Goal: Task Accomplishment & Management: Complete application form

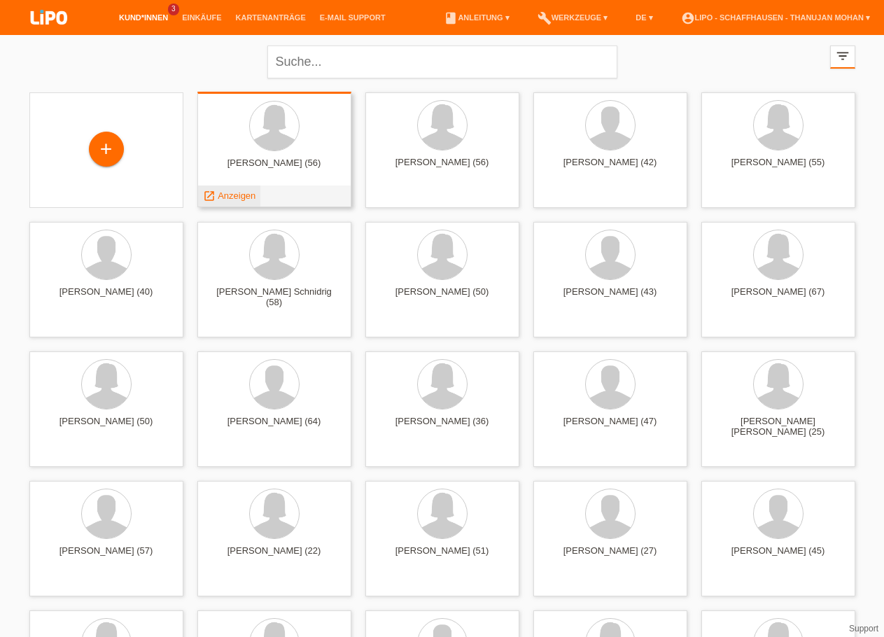
click at [248, 195] on span "Anzeigen" at bounding box center [237, 195] width 38 height 11
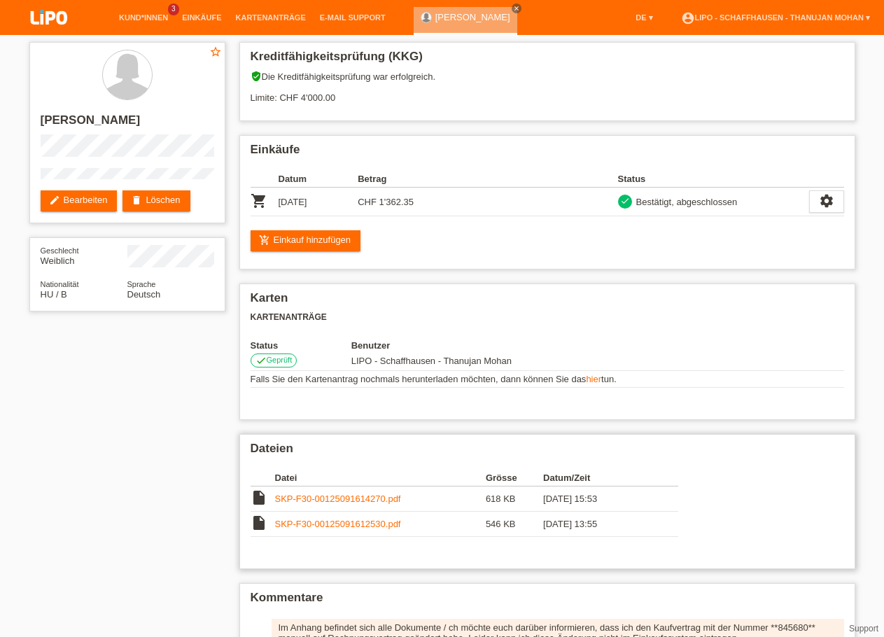
click at [341, 504] on link "SKP-F30-00125091614270.pdf" at bounding box center [338, 499] width 126 height 11
click at [320, 529] on link "SKP-F30-00125091612530.pdf" at bounding box center [338, 524] width 126 height 11
click at [41, 16] on img at bounding box center [49, 18] width 70 height 37
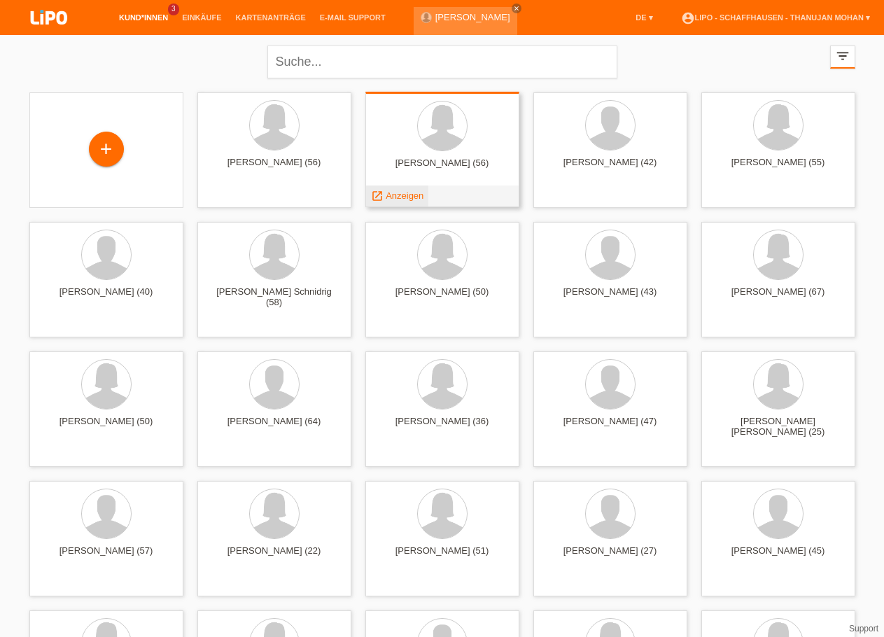
click at [417, 201] on span "Anzeigen" at bounding box center [405, 195] width 38 height 11
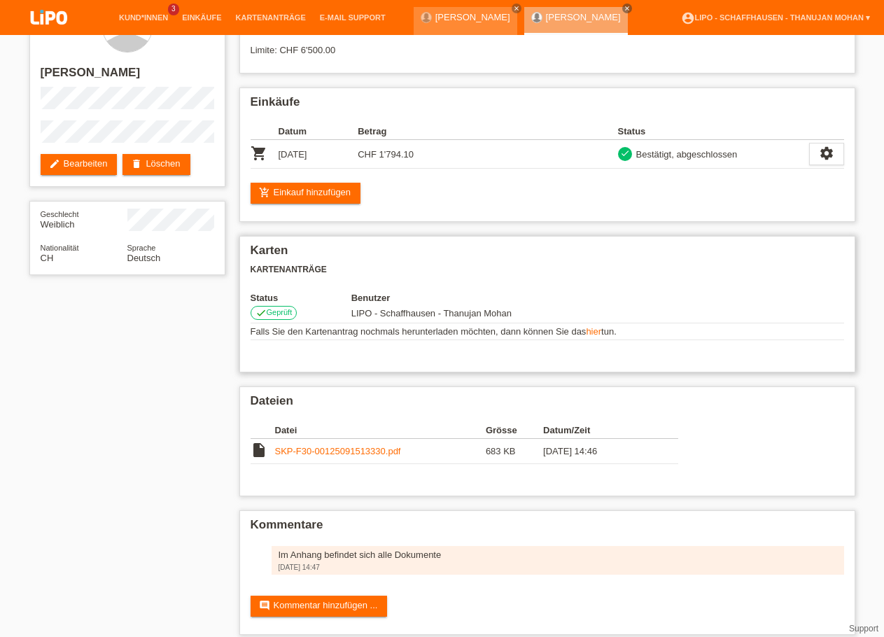
scroll to position [71, 0]
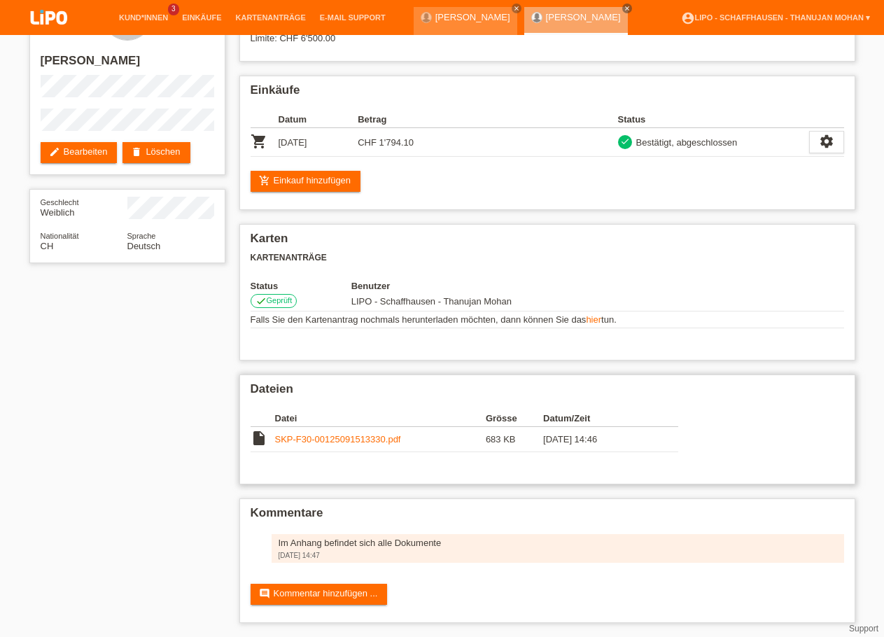
click at [294, 434] on link "SKP-F30-00125091513330.pdf" at bounding box center [338, 439] width 126 height 11
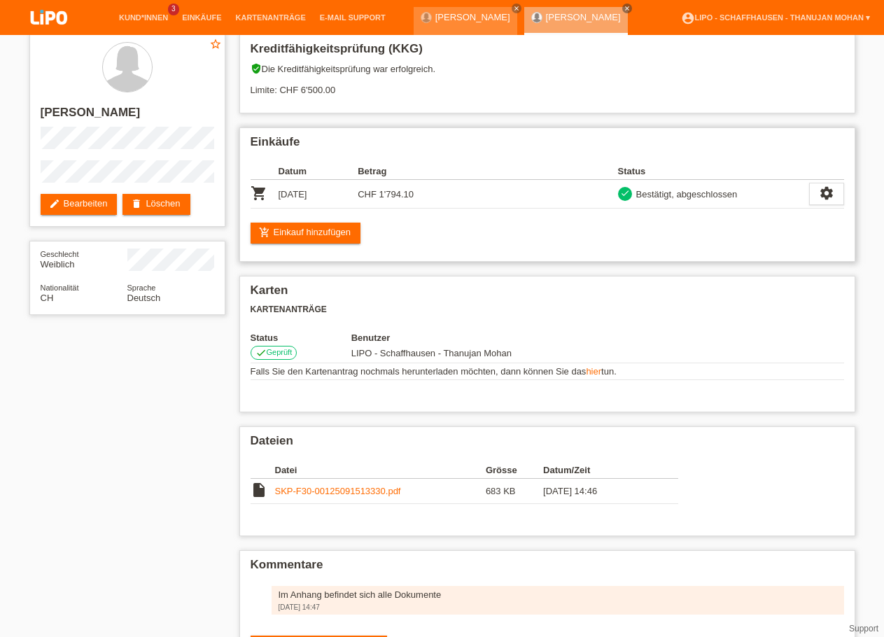
scroll to position [0, 0]
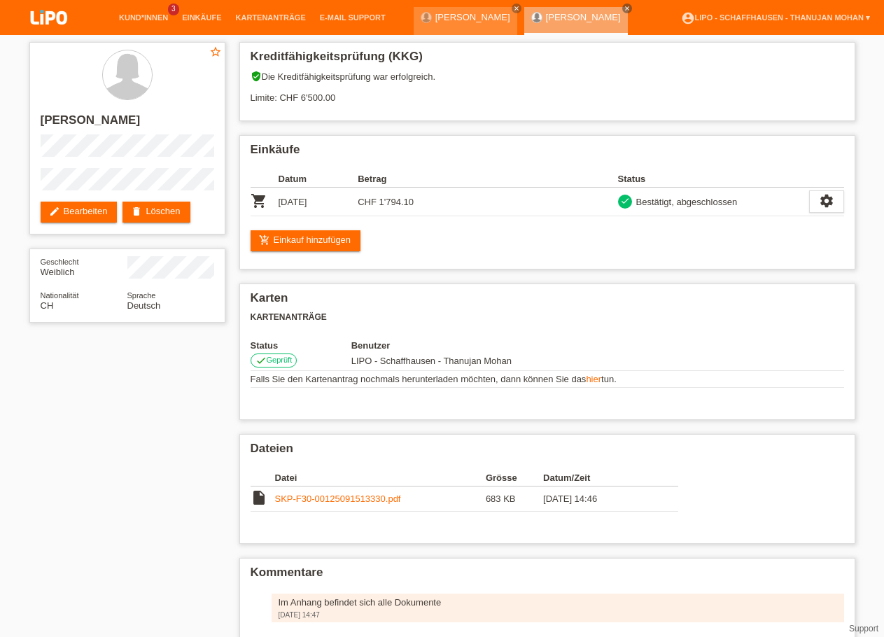
click at [58, 24] on img at bounding box center [49, 18] width 70 height 37
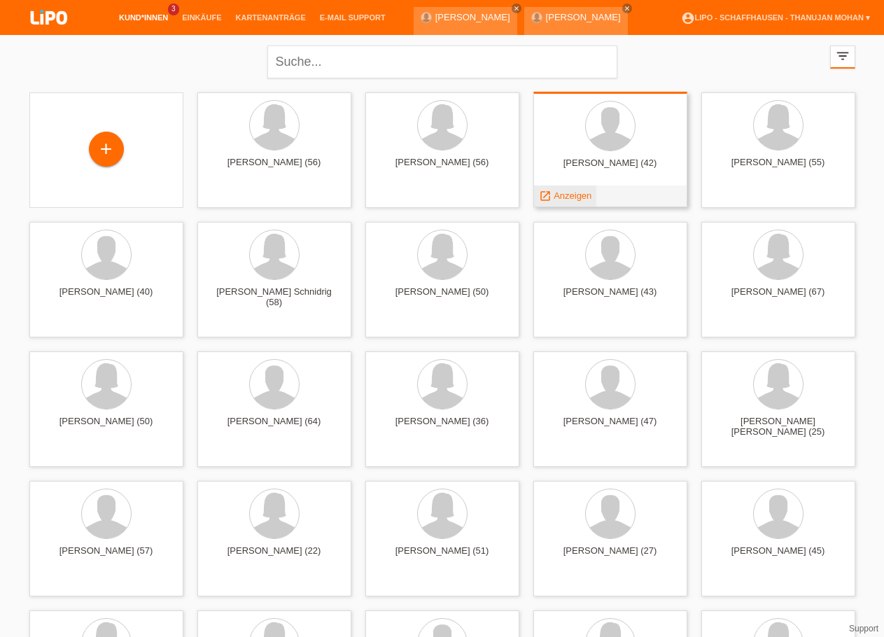
click at [566, 198] on span "Anzeigen" at bounding box center [573, 195] width 38 height 11
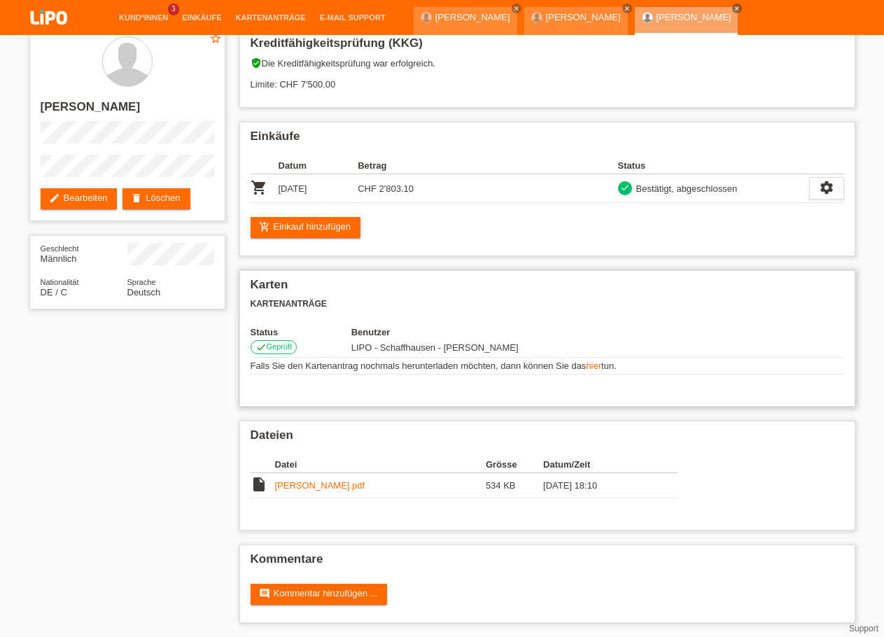
scroll to position [24, 0]
click at [288, 482] on link "bingert.pdf" at bounding box center [320, 485] width 90 height 11
click at [55, 24] on img at bounding box center [49, 18] width 70 height 37
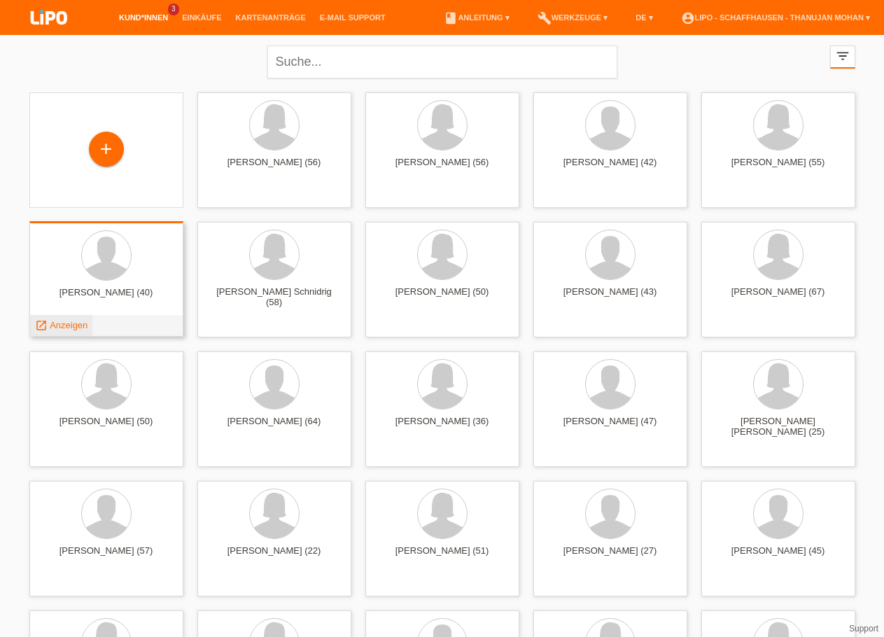
click at [76, 325] on span "Anzeigen" at bounding box center [69, 325] width 38 height 11
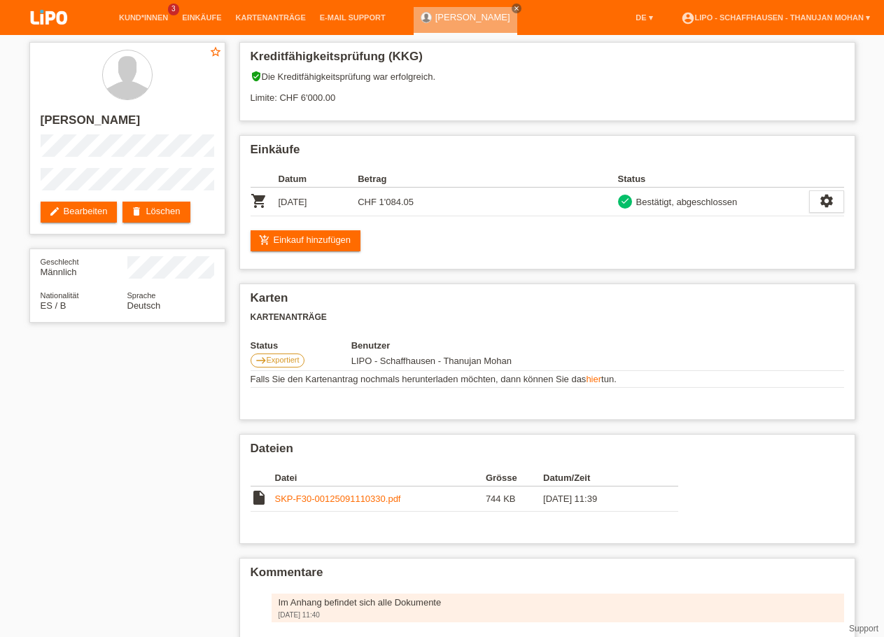
click at [50, 22] on img at bounding box center [49, 18] width 70 height 37
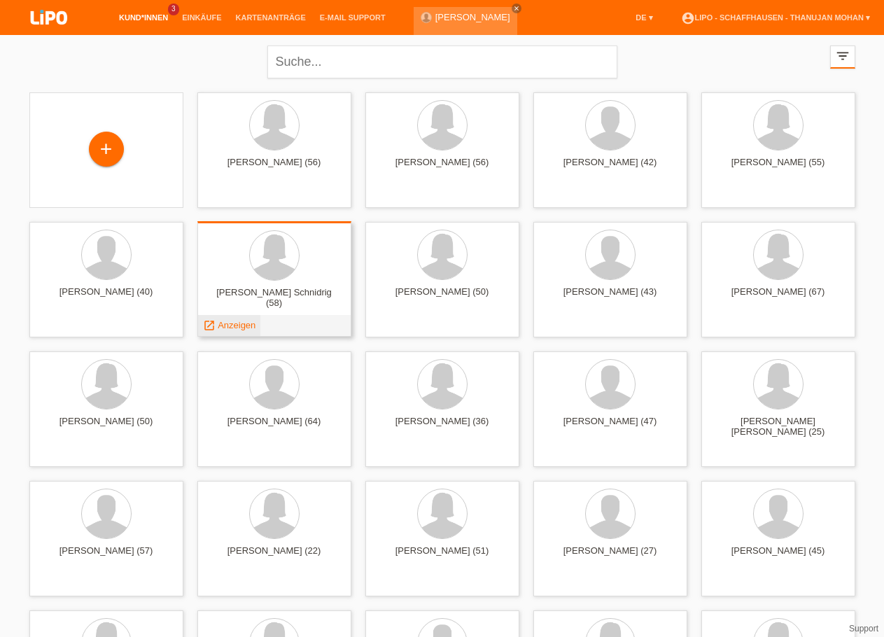
click at [242, 329] on span "Anzeigen" at bounding box center [237, 325] width 38 height 11
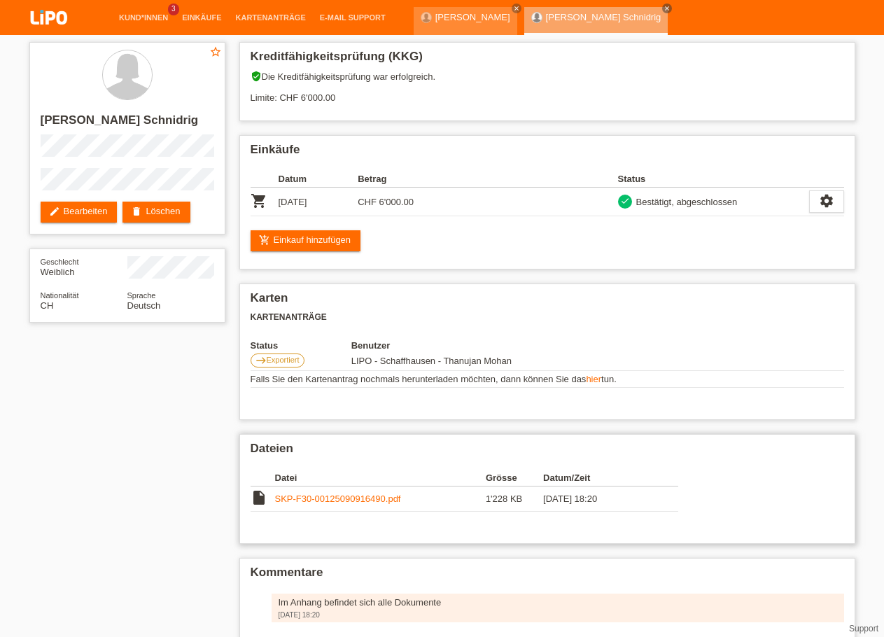
click at [351, 504] on link "SKP-F30-00125090916490.pdf" at bounding box center [338, 499] width 126 height 11
click at [46, 15] on img at bounding box center [49, 18] width 70 height 37
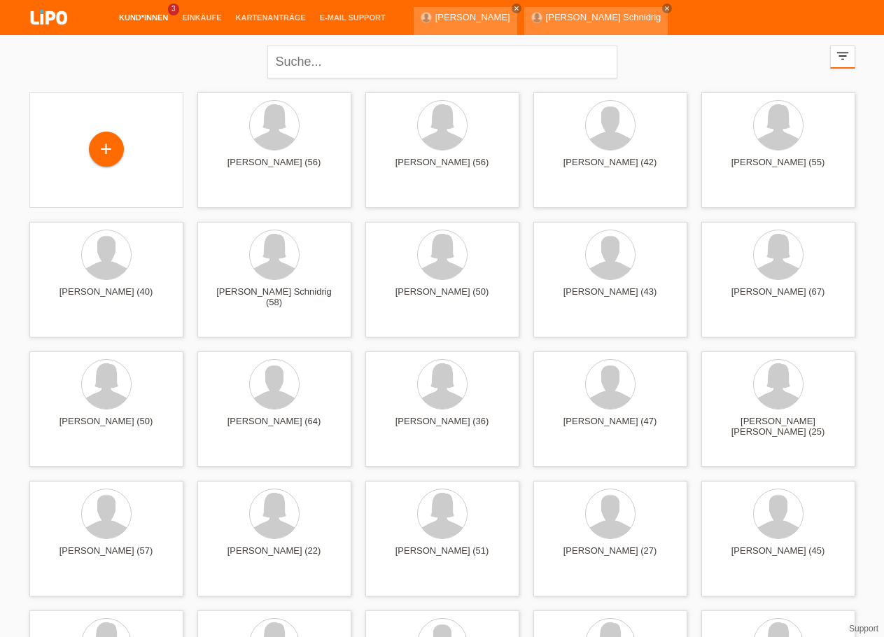
click at [62, 15] on img at bounding box center [49, 18] width 70 height 37
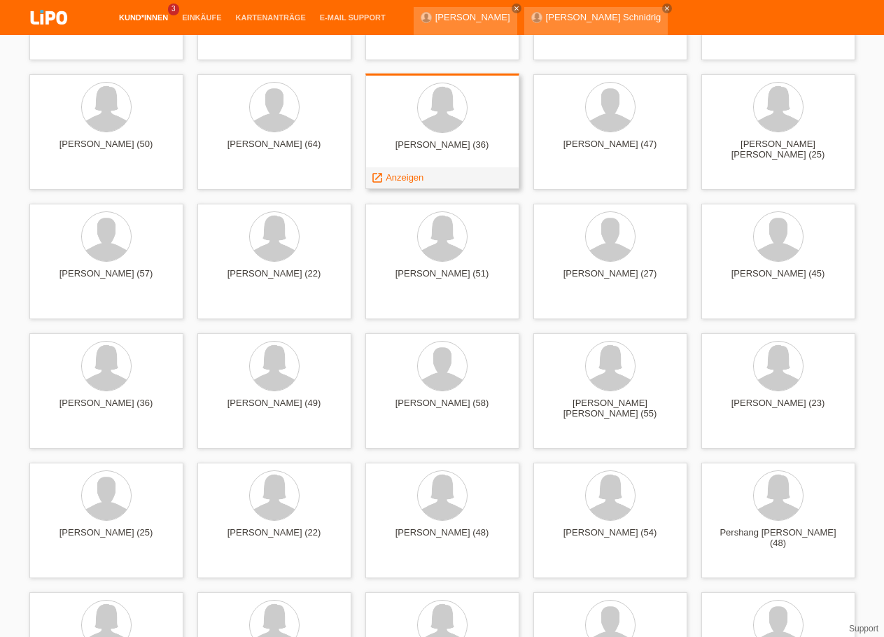
scroll to position [286, 0]
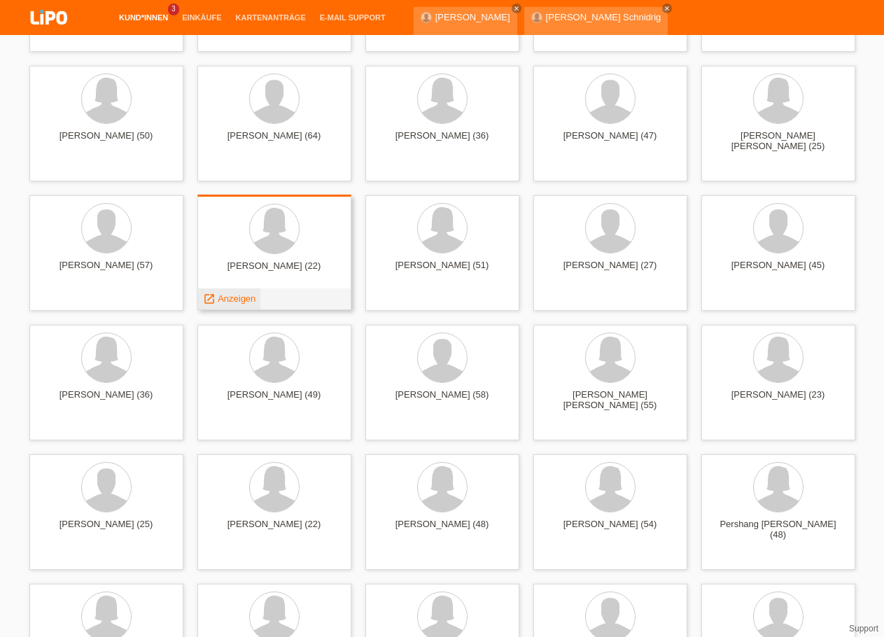
click at [242, 298] on span "Anzeigen" at bounding box center [237, 298] width 38 height 11
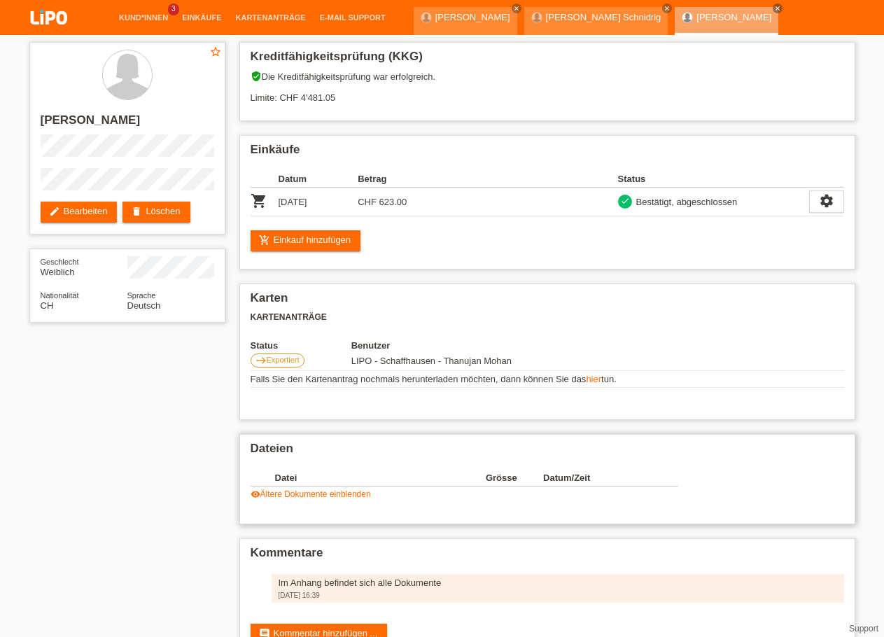
click at [341, 499] on link "visibility Ältere Dokumente einblenden" at bounding box center [311, 494] width 120 height 10
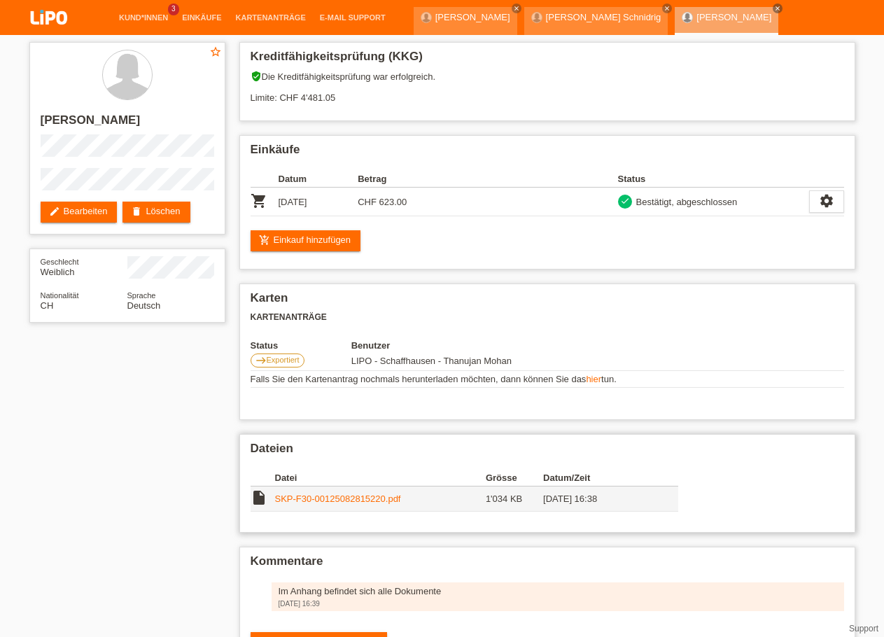
click at [332, 504] on link "SKP-F30-00125082815220.pdf" at bounding box center [338, 499] width 126 height 11
click at [33, 18] on img at bounding box center [49, 18] width 70 height 37
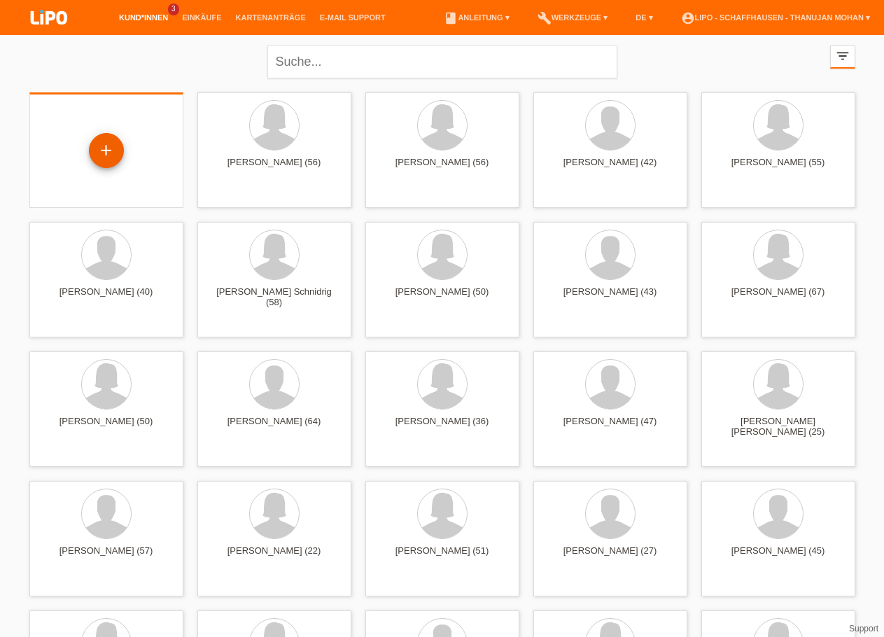
click at [115, 156] on div "+" at bounding box center [106, 150] width 35 height 35
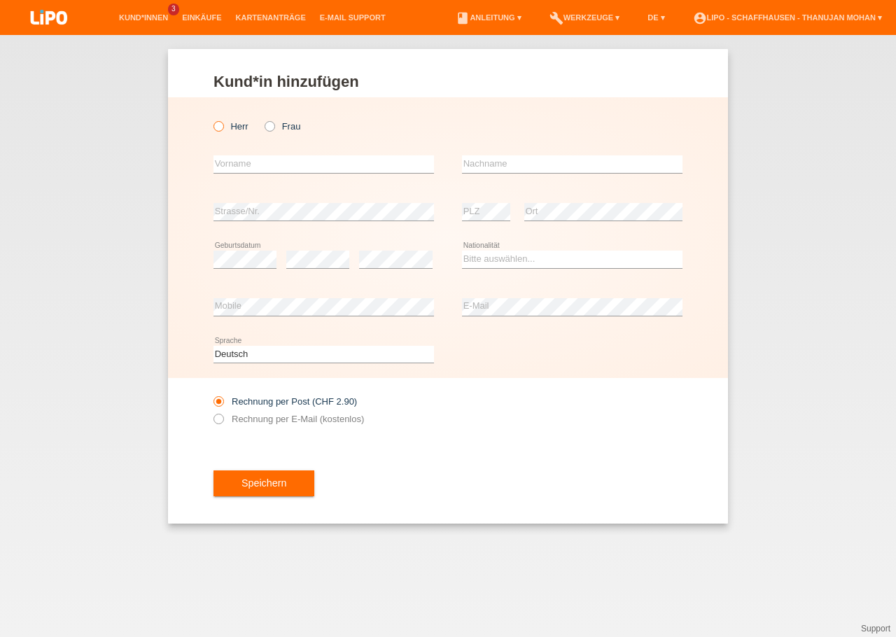
click at [224, 130] on label "Herr" at bounding box center [231, 126] width 35 height 11
click at [223, 130] on input "Herr" at bounding box center [218, 125] width 9 height 9
radio input "true"
click at [244, 167] on input "text" at bounding box center [324, 164] width 221 height 18
type input "[PERSON_NAME]"
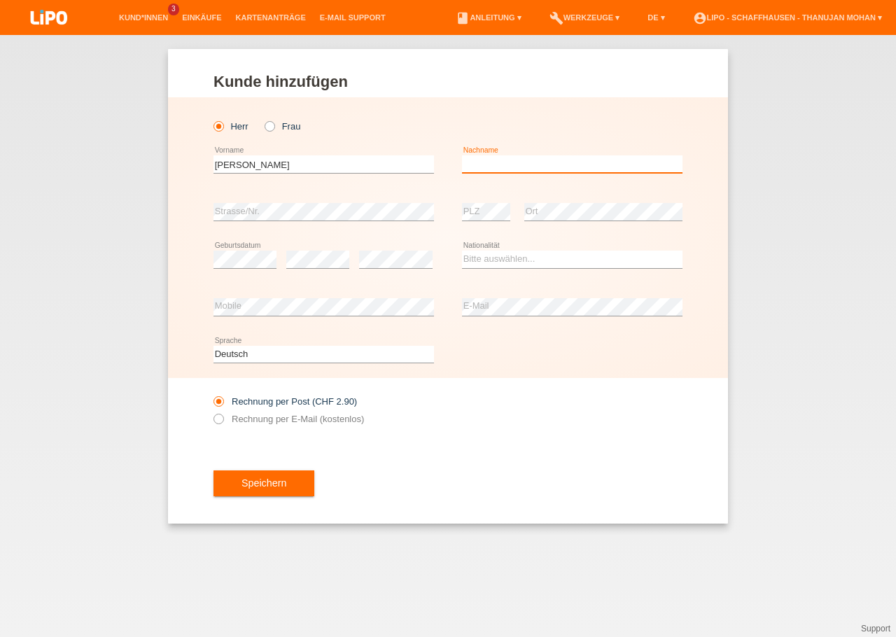
click at [546, 162] on input "text" at bounding box center [572, 164] width 221 height 18
type input "Piga"
click at [462, 251] on select "Bitte auswählen... [GEOGRAPHIC_DATA] [GEOGRAPHIC_DATA] [GEOGRAPHIC_DATA] [GEOGR…" at bounding box center [572, 259] width 221 height 17
select select "IT"
click at [0, 0] on option "[GEOGRAPHIC_DATA]" at bounding box center [0, 0] width 0 height 0
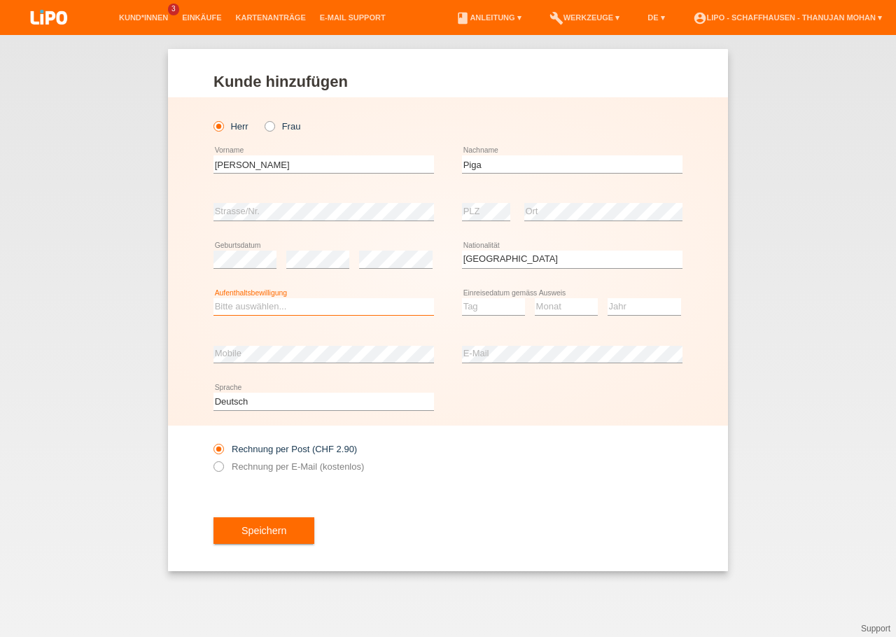
click at [214, 298] on select "Bitte auswählen... C B B - Flüchtlingsstatus Andere" at bounding box center [324, 306] width 221 height 17
select select "C"
click at [0, 0] on option "C" at bounding box center [0, 0] width 0 height 0
click at [462, 298] on select "Tag 01 02 03 04 05 06 07 08 09 10 11" at bounding box center [493, 306] width 63 height 17
select select "16"
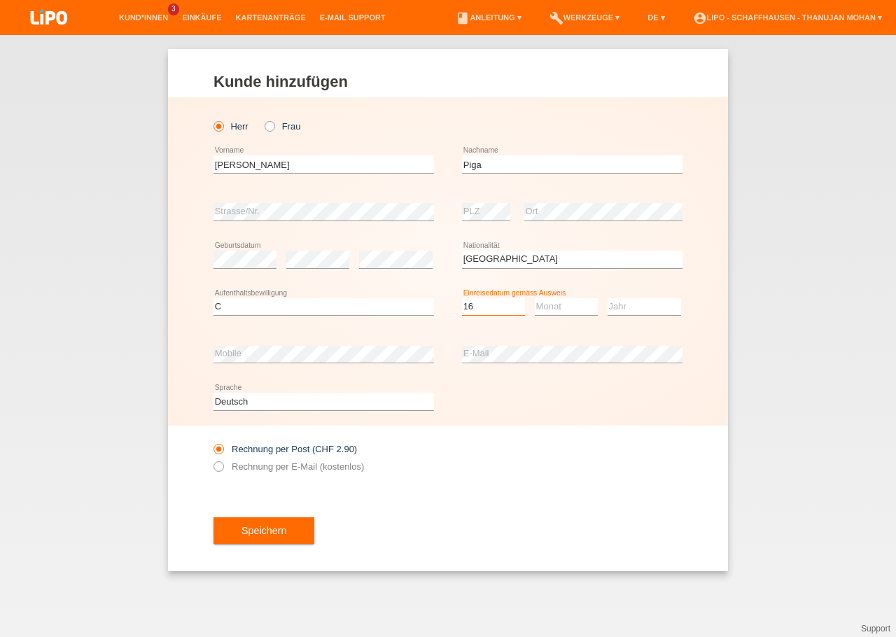
click at [0, 0] on option "16" at bounding box center [0, 0] width 0 height 0
click at [535, 298] on select "Monat 01 02 03 04 05 06 07 08 09 10 11" at bounding box center [566, 306] width 63 height 17
select select "01"
click at [0, 0] on option "01" at bounding box center [0, 0] width 0 height 0
click at [608, 298] on select "Jahr 2025 2024 2023 2022 2021 2020 2019 2018 2017 2016 2015 2014 2013 2012 2011…" at bounding box center [645, 306] width 74 height 17
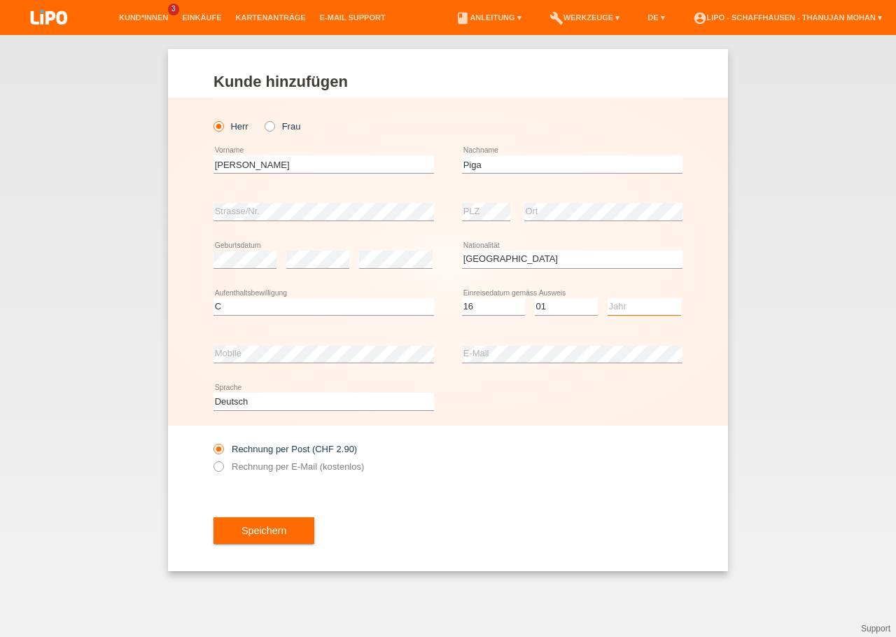
click at [608, 298] on select "Jahr 2025 2024 2023 2022 2021 2020 2019 2018 2017 2016 2015 2014 2013 2012 2011…" at bounding box center [645, 306] width 74 height 17
select select "1987"
click at [0, 0] on option "1987" at bounding box center [0, 0] width 0 height 0
click at [546, 496] on div "Speichern" at bounding box center [448, 530] width 469 height 81
click at [299, 531] on button "Speichern" at bounding box center [264, 530] width 101 height 27
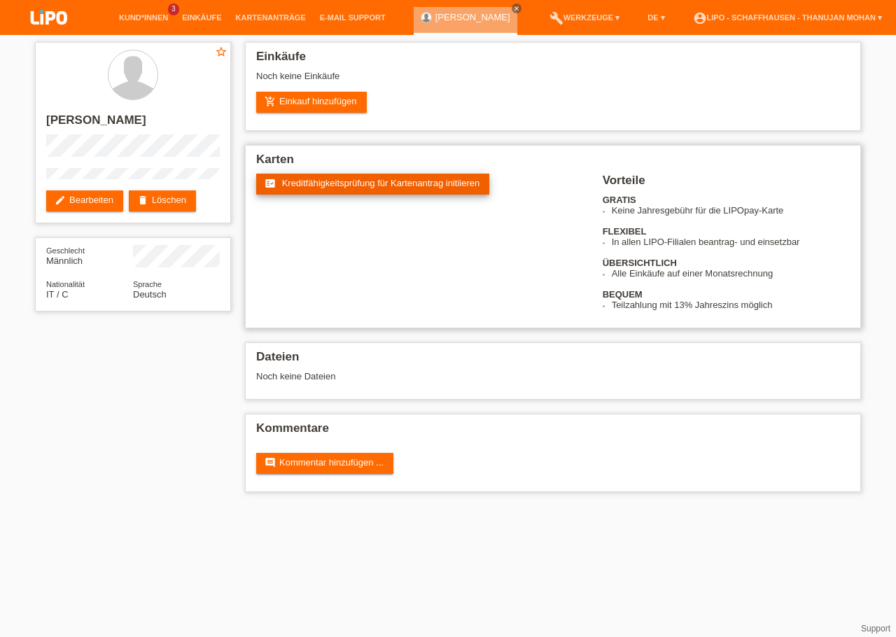
click at [349, 194] on link "fact_check Kreditfähigkeitsprüfung für Kartenantrag initiieren" at bounding box center [372, 184] width 233 height 21
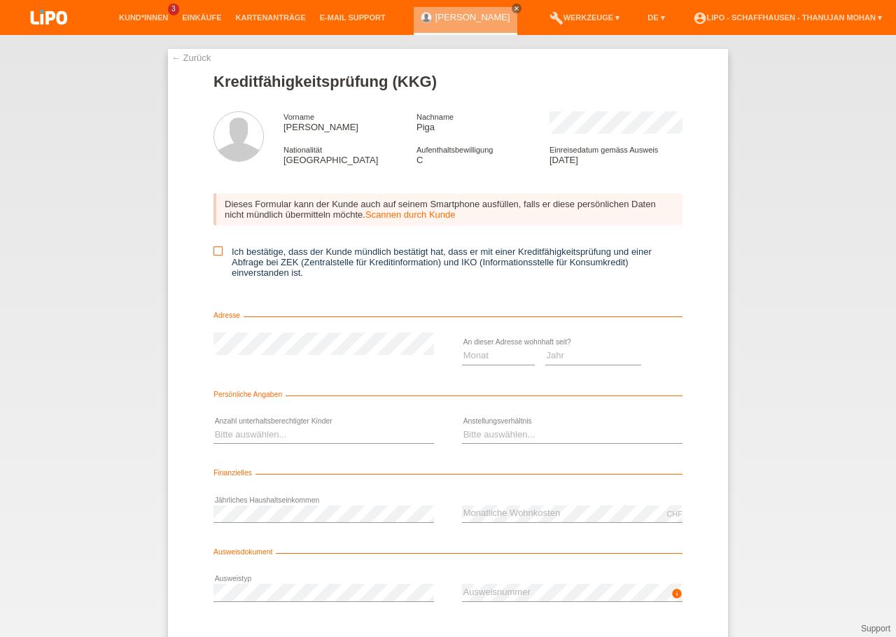
click at [216, 253] on icon at bounding box center [218, 250] width 9 height 9
click at [216, 253] on input "Ich bestätige, dass der Kunde mündlich bestätigt hat, dass er mit einer Kreditf…" at bounding box center [218, 250] width 9 height 9
checkbox input "true"
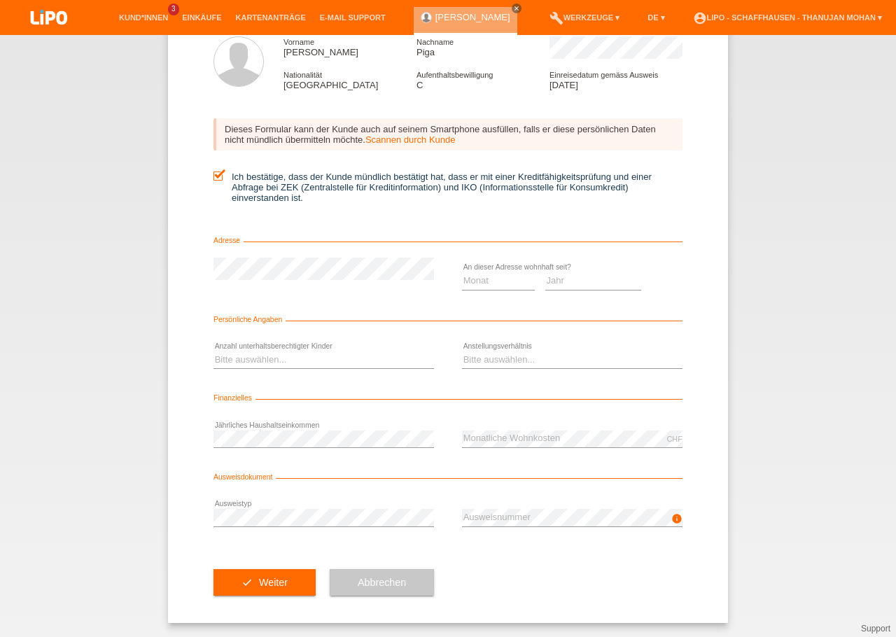
click at [480, 585] on div "check Weiter Abbrechen" at bounding box center [448, 582] width 469 height 81
click at [226, 270] on div "← Zurück Kreditfähigkeitsprüfung (KKG) Vorname [PERSON_NAME] Nachname Piga Nati…" at bounding box center [448, 298] width 560 height 649
click at [391, 296] on div "Monat 01 02 03 04 05 06 07 08 09 10" at bounding box center [448, 282] width 469 height 48
click at [545, 272] on select "Jahr 2025 2024 2023 2022 2021 2020 2019 2018 2017 2016 2015 2014 2013 2012 2011…" at bounding box center [593, 280] width 97 height 17
click at [462, 272] on select "Monat 01 02 03 04 05 06 07 08 09 10" at bounding box center [498, 280] width 73 height 17
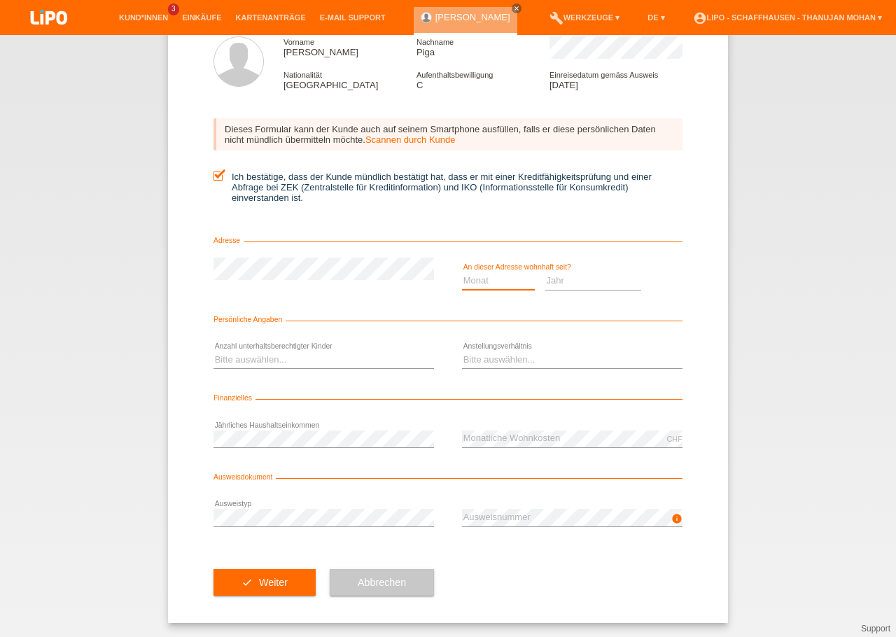
select select "12"
click at [0, 0] on option "12" at bounding box center [0, 0] width 0 height 0
click at [545, 272] on select "Jahr 2025 2024 2023 2022 2021 2020 2019 2018 2017 2016 2015 2014 2013 2012 2011…" at bounding box center [593, 280] width 97 height 17
select select "2024"
click at [0, 0] on option "2024" at bounding box center [0, 0] width 0 height 0
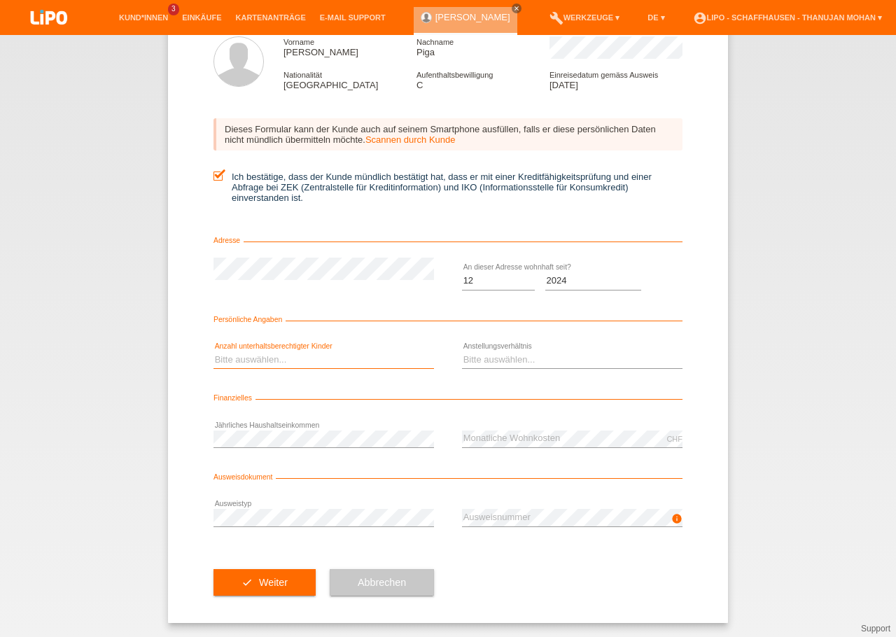
click at [214, 352] on select "Bitte auswählen... 0 1 2 3 4 5 6 7 8 9" at bounding box center [324, 360] width 221 height 17
select select "0"
click at [0, 0] on option "0" at bounding box center [0, 0] width 0 height 0
click at [462, 352] on select "Bitte auswählen... Unbefristet Befristet Lehrling/Student Pensioniert Nicht arb…" at bounding box center [572, 360] width 221 height 17
select select "UNLIMITED"
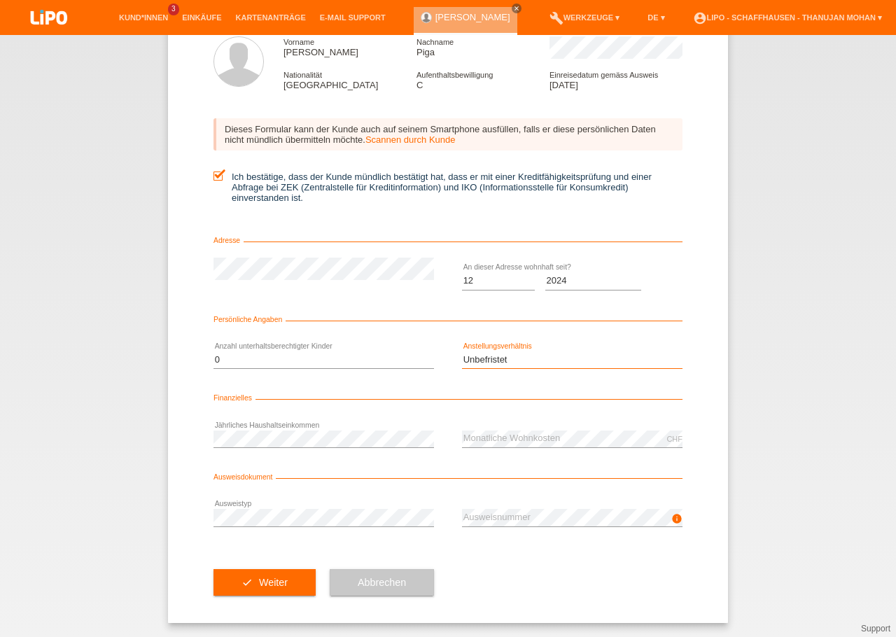
click at [0, 0] on option "Unbefristet" at bounding box center [0, 0] width 0 height 0
click at [494, 557] on div "check Weiter Abbrechen" at bounding box center [448, 582] width 469 height 81
click at [262, 581] on span "Weiter" at bounding box center [273, 582] width 29 height 11
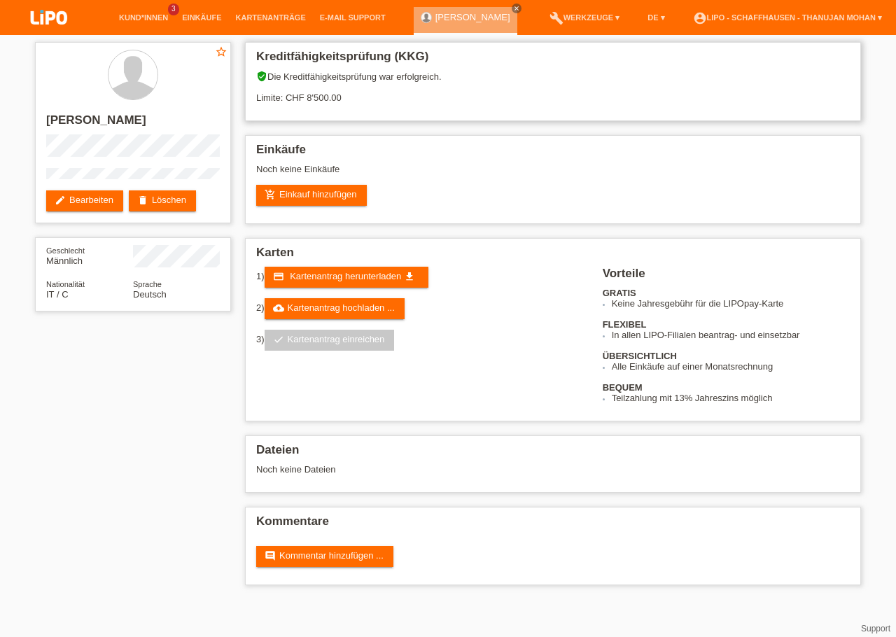
click at [307, 101] on div "verified_user Die Kreditfähigkeitsprüfung war erfolgreich. Limite: CHF 8'500.00" at bounding box center [553, 92] width 594 height 43
click at [623, 121] on div "Kreditfähigkeitsprüfung (KKG) verified_user Die Kreditfähigkeitsprüfung war erf…" at bounding box center [553, 81] width 616 height 79
click at [116, 125] on h2 "[PERSON_NAME]" at bounding box center [133, 123] width 174 height 21
copy h2 "Piga"
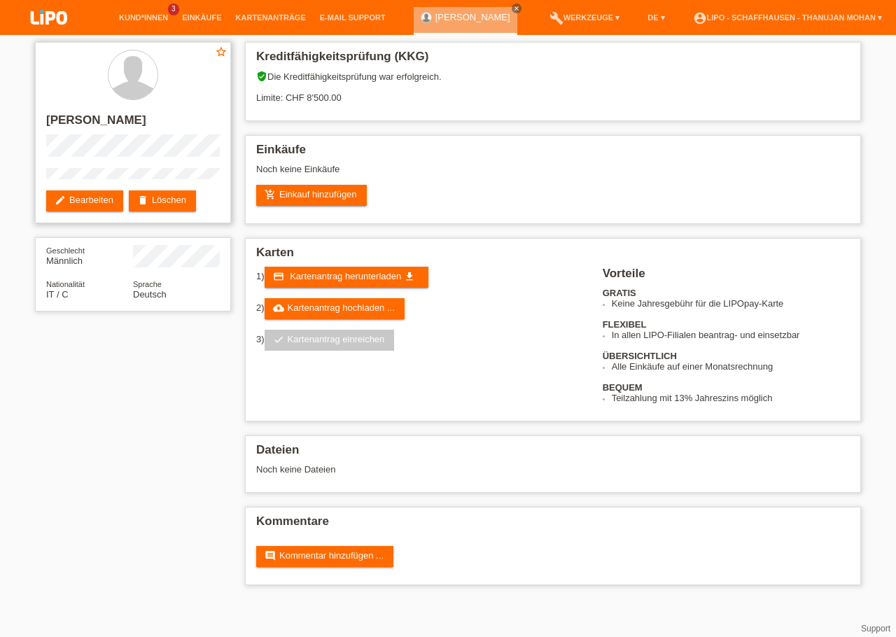
click at [71, 122] on h2 "[PERSON_NAME]" at bounding box center [133, 123] width 174 height 21
copy h2 "[PERSON_NAME]"
click at [121, 163] on div "star_border Giuseppe Piga edit Bearbeiten delete Löschen" at bounding box center [133, 132] width 196 height 181
click at [121, 126] on h2 "[PERSON_NAME]" at bounding box center [133, 123] width 174 height 21
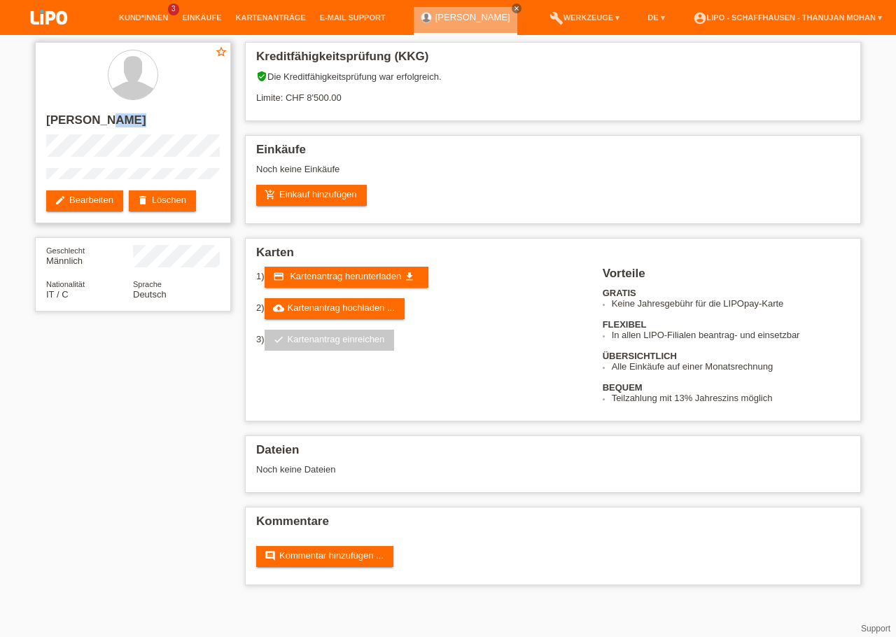
click at [121, 126] on h2 "[PERSON_NAME]" at bounding box center [133, 123] width 174 height 21
copy h2 "Piga"
click at [341, 198] on link "add_shopping_cart Einkauf hinzufügen" at bounding box center [311, 195] width 111 height 21
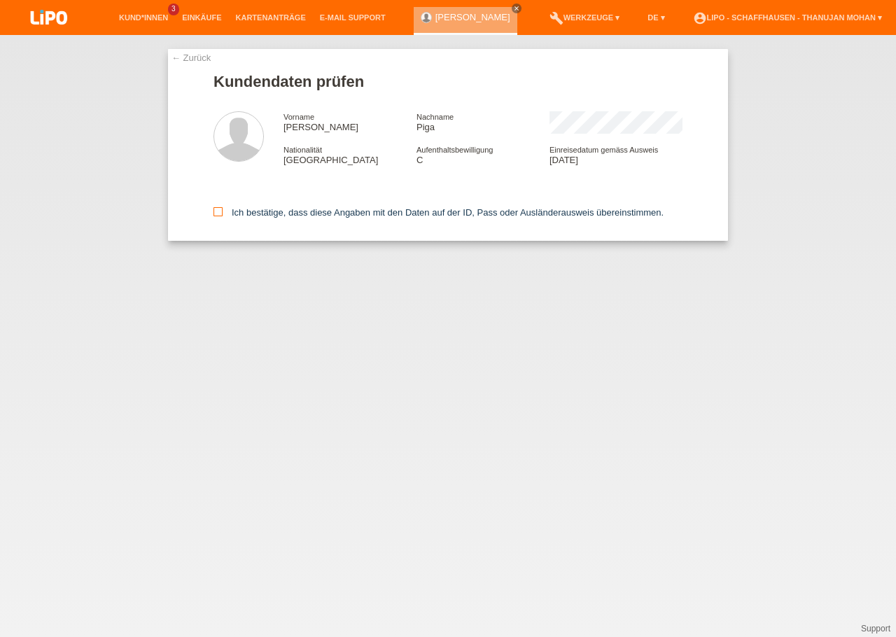
click at [217, 216] on icon at bounding box center [218, 211] width 9 height 9
click at [217, 216] on input "Ich bestätige, dass diese Angaben mit den Daten auf der ID, Pass oder Ausländer…" at bounding box center [218, 211] width 9 height 9
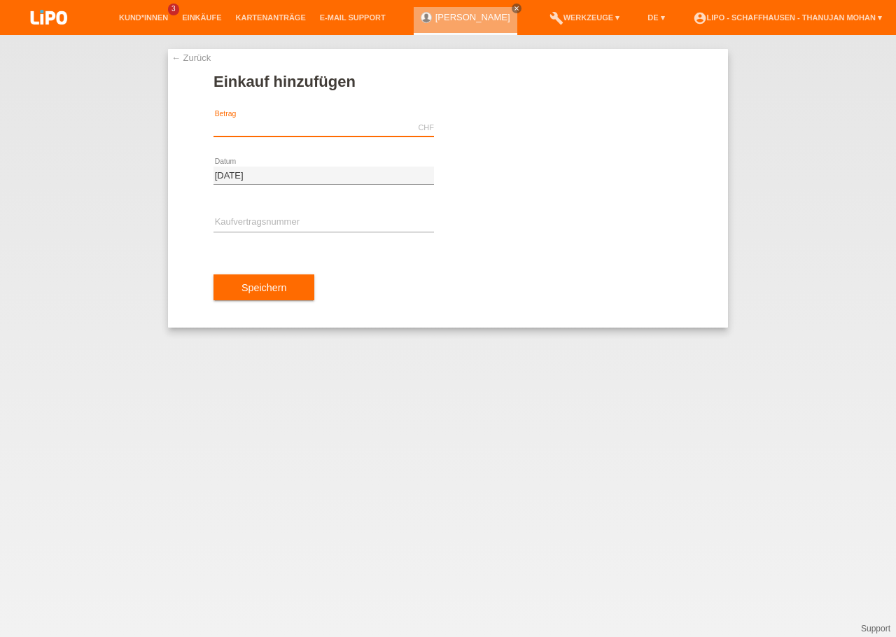
click at [319, 126] on input "text" at bounding box center [324, 128] width 221 height 18
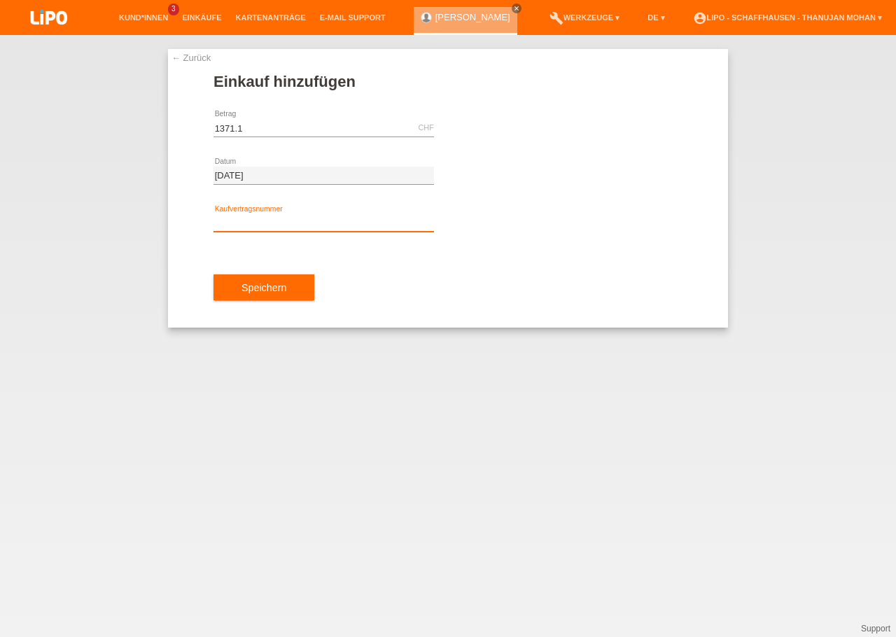
type input "1371.10"
click at [282, 229] on input "text" at bounding box center [324, 223] width 221 height 18
type input "YJ4NRU"
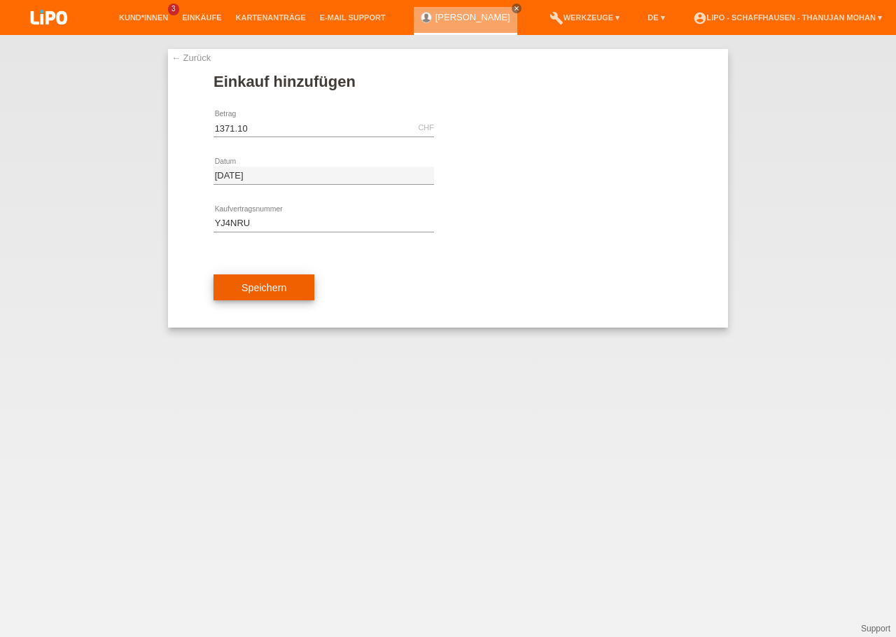
click at [298, 290] on button "Speichern" at bounding box center [264, 287] width 101 height 27
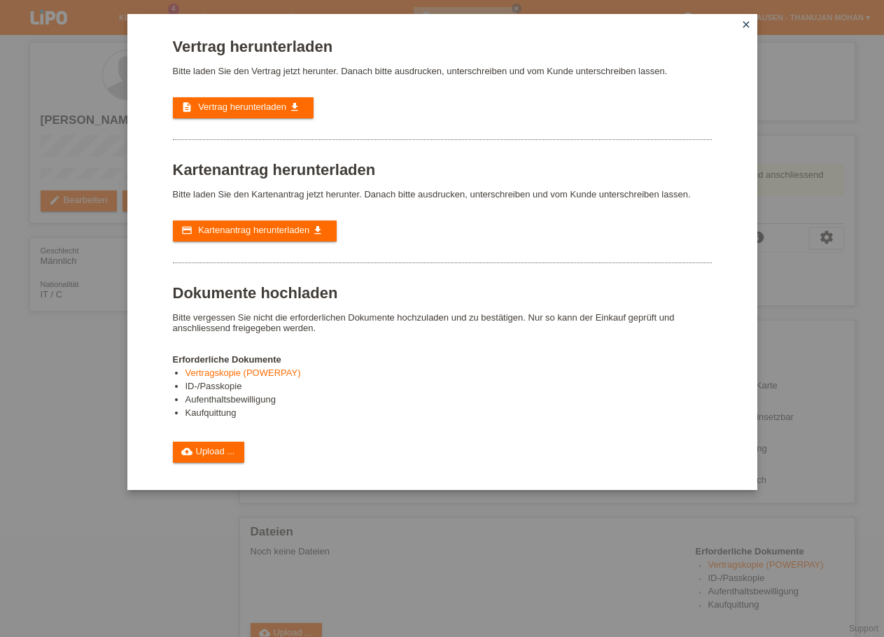
click at [252, 122] on div "Vertrag herunterladen Bitte laden Sie den Vertrag jetzt herunter. Danach bitte …" at bounding box center [442, 250] width 539 height 425
click at [252, 118] on link "description Vertrag herunterladen get_app" at bounding box center [243, 107] width 141 height 21
click at [239, 235] on span "Kartenantrag herunterladen" at bounding box center [253, 230] width 111 height 11
click at [246, 110] on span "Vertrag herunterladen" at bounding box center [242, 107] width 88 height 11
click at [744, 26] on icon "close" at bounding box center [746, 24] width 11 height 11
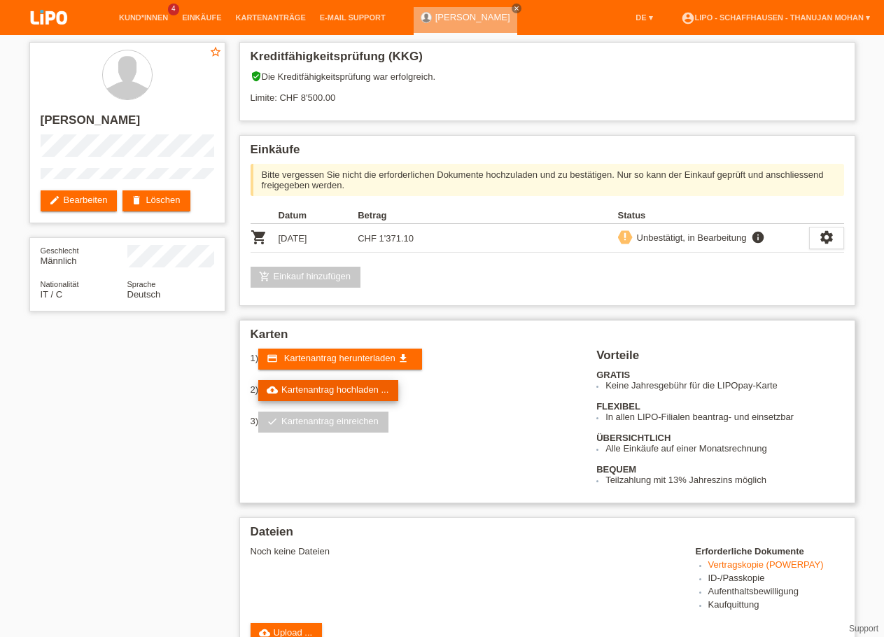
click at [351, 401] on link "cloud_upload Kartenantrag hochladen ..." at bounding box center [328, 390] width 140 height 21
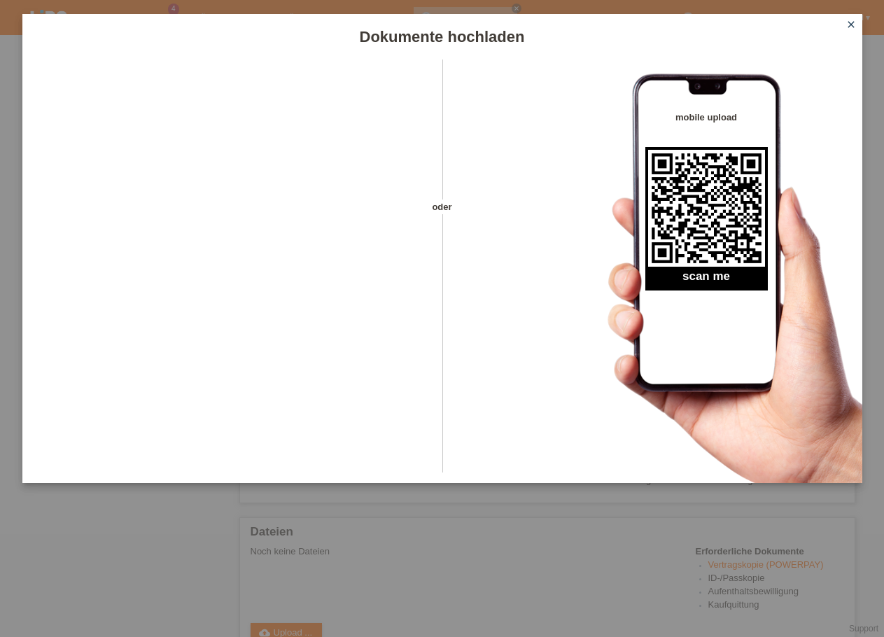
click at [846, 21] on icon "close" at bounding box center [851, 24] width 11 height 11
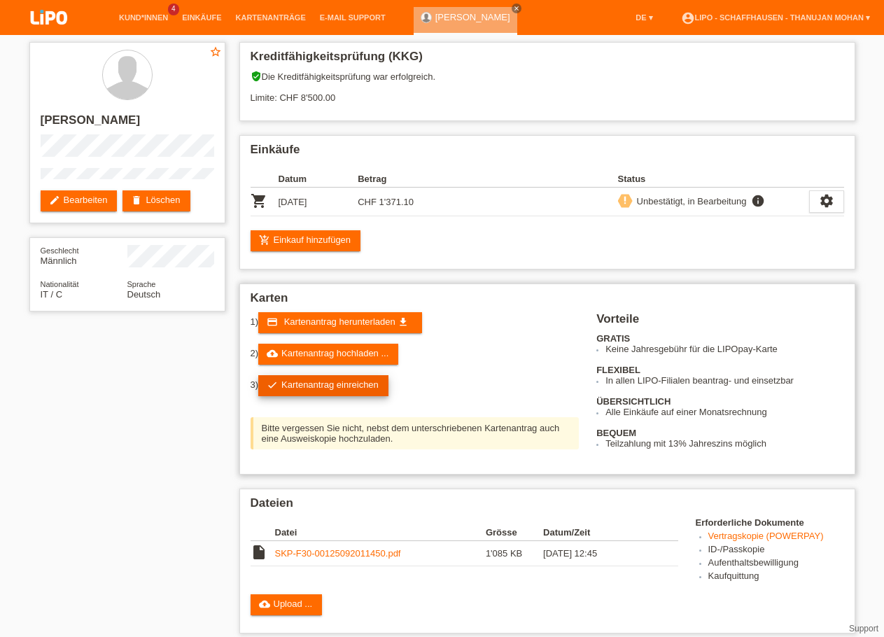
click at [340, 385] on link "check Kartenantrag einreichen" at bounding box center [323, 385] width 130 height 21
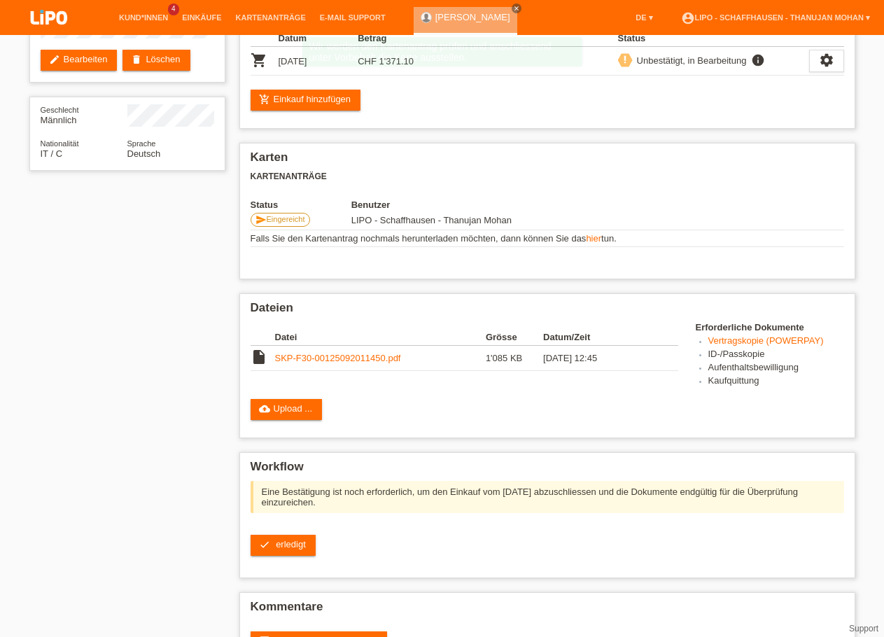
scroll to position [143, 0]
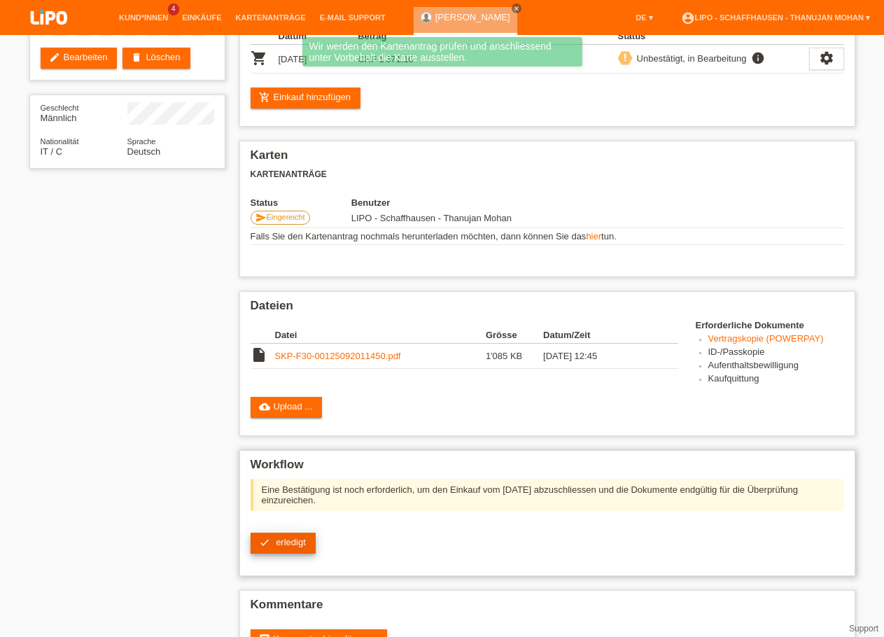
click at [298, 548] on span "erledigt" at bounding box center [291, 542] width 30 height 11
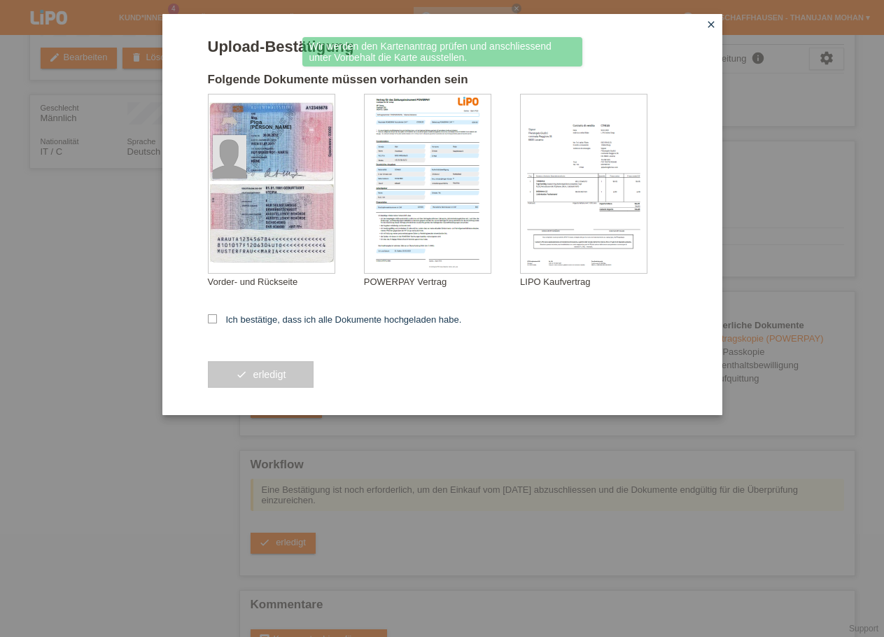
click at [236, 312] on form "Upload-Bestätigung Folgende Dokumente müssen vorhanden sein Piga Giuseppe Vorde…" at bounding box center [442, 226] width 469 height 377
click at [234, 321] on label "Ich bestätige, dass ich alle Dokumente hochgeladen habe." at bounding box center [335, 319] width 254 height 11
click at [217, 321] on input "Ich bestätige, dass ich alle Dokumente hochgeladen habe." at bounding box center [212, 318] width 9 height 9
checkbox input "true"
click at [274, 373] on span "erledigt" at bounding box center [269, 374] width 33 height 11
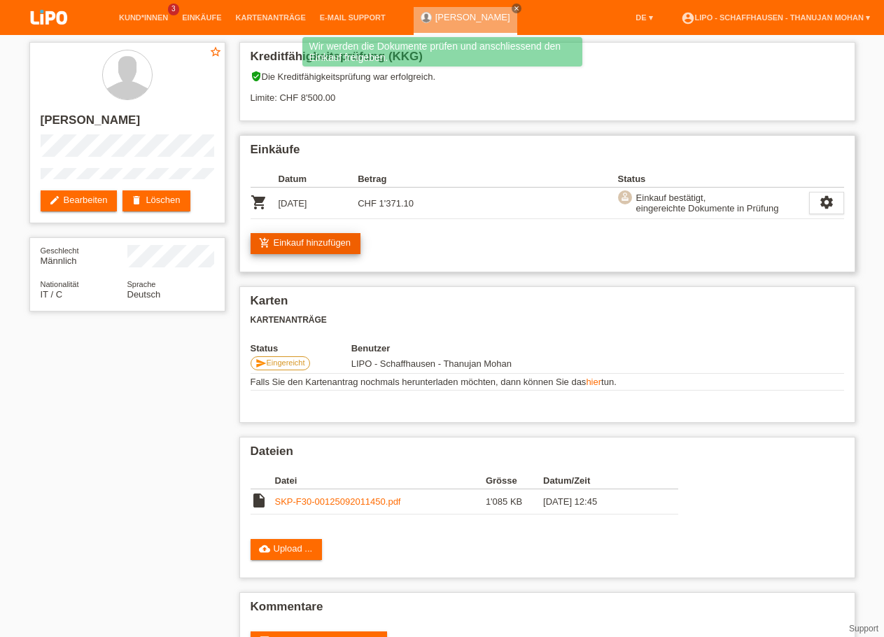
click at [303, 249] on link "add_shopping_cart Einkauf hinzufügen" at bounding box center [306, 243] width 111 height 21
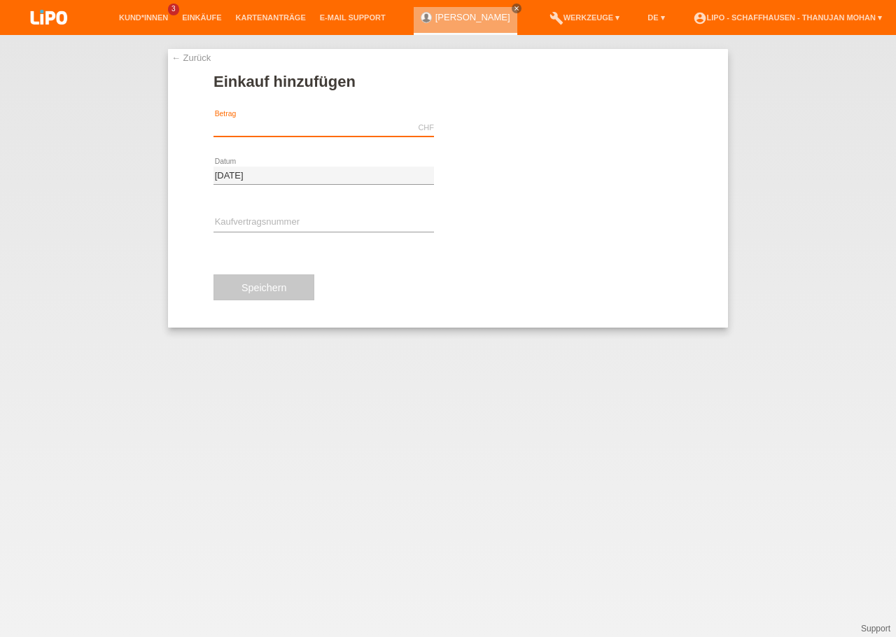
click at [280, 133] on input "text" at bounding box center [324, 128] width 221 height 18
type input "1348.10"
click at [517, 132] on span "Autorisierung durchführen" at bounding box center [525, 128] width 105 height 11
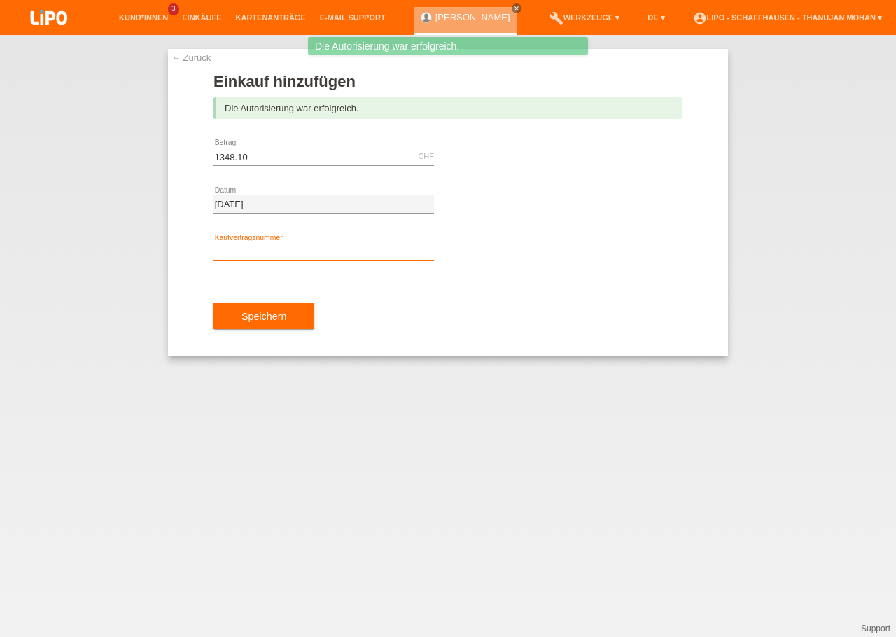
click at [322, 248] on input "text" at bounding box center [324, 252] width 221 height 18
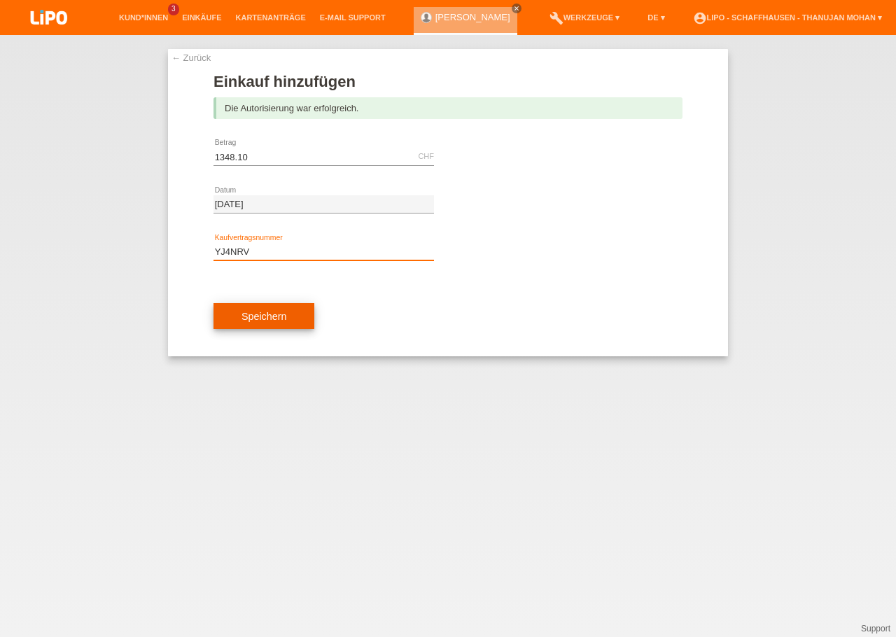
type input "YJ4NRV"
click at [288, 326] on button "Speichern" at bounding box center [264, 316] width 101 height 27
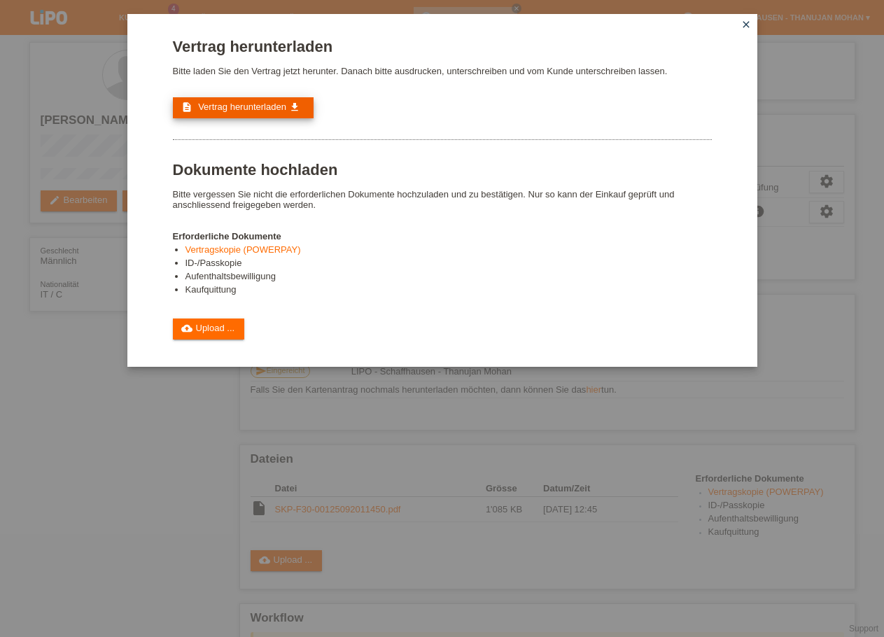
click at [267, 112] on span "Vertrag herunterladen" at bounding box center [242, 107] width 88 height 11
click at [751, 25] on icon "close" at bounding box center [746, 24] width 11 height 11
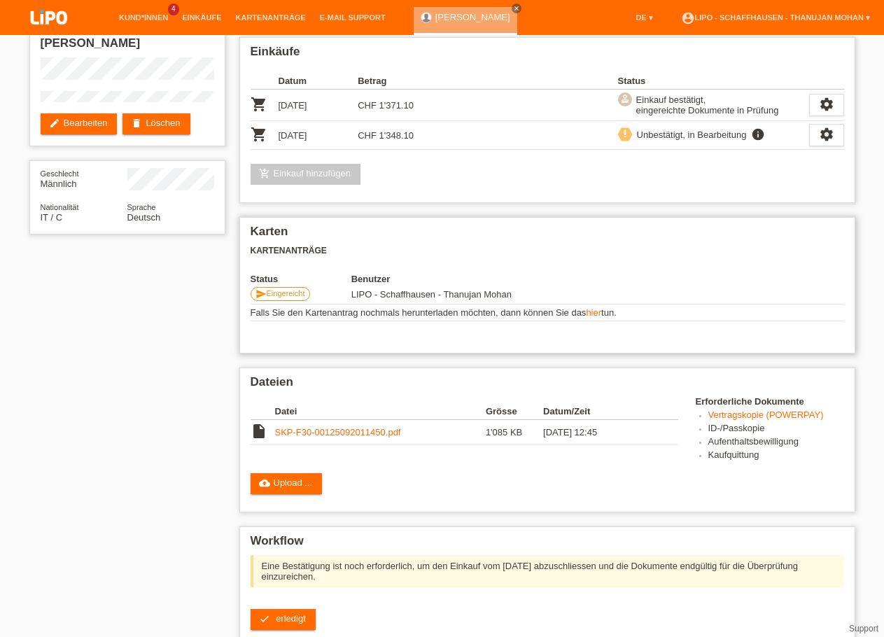
scroll to position [74, 0]
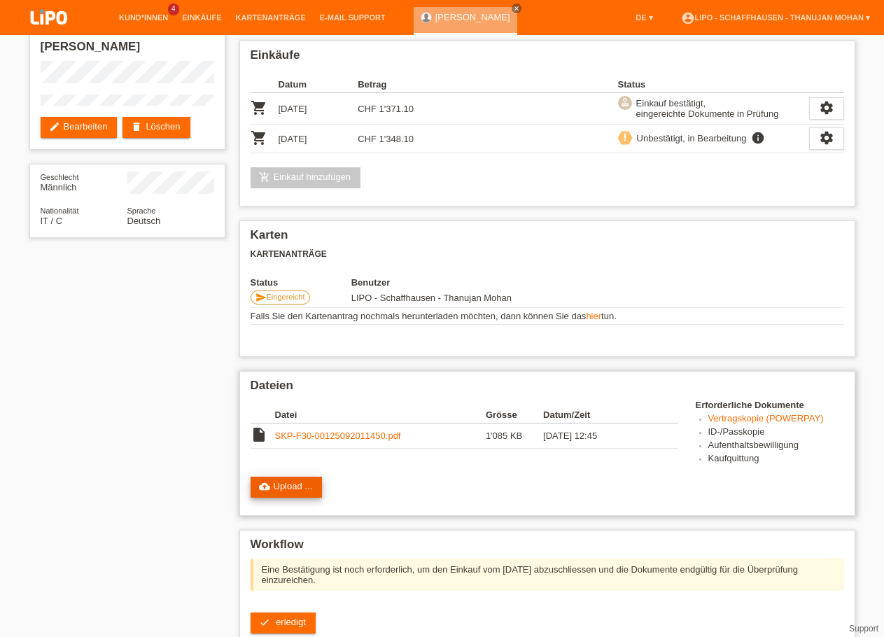
click at [304, 498] on link "cloud_upload Upload ..." at bounding box center [287, 487] width 72 height 21
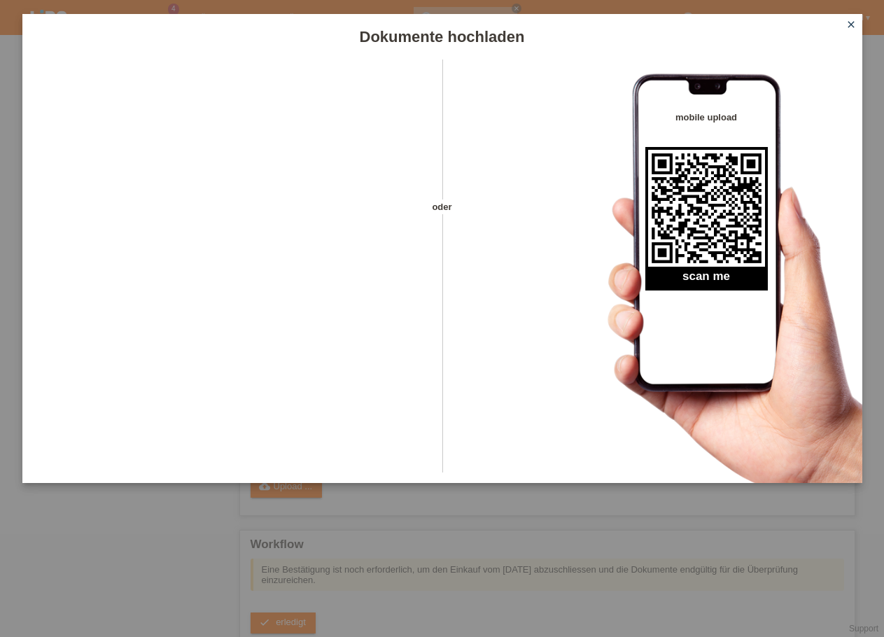
click at [854, 22] on icon "close" at bounding box center [851, 24] width 11 height 11
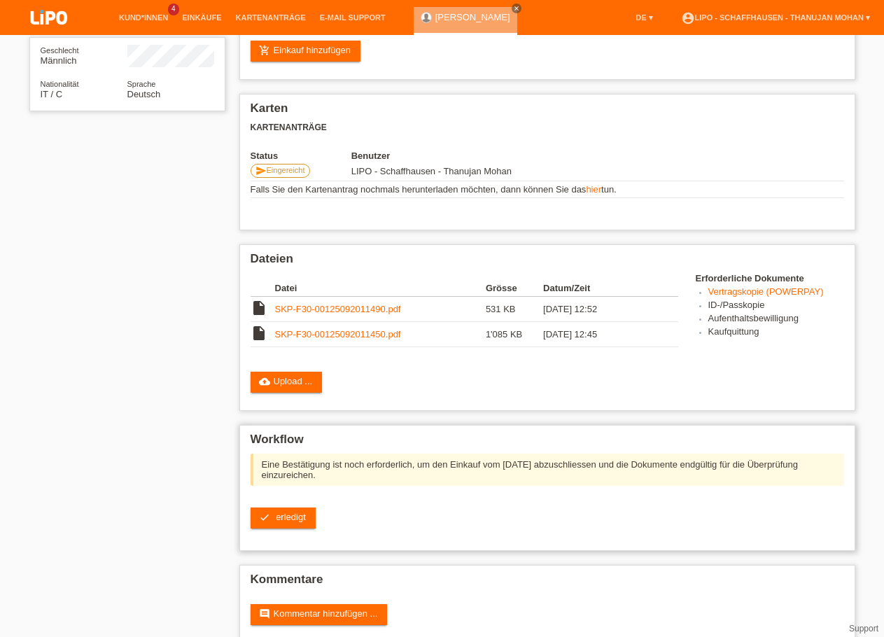
scroll to position [236, 0]
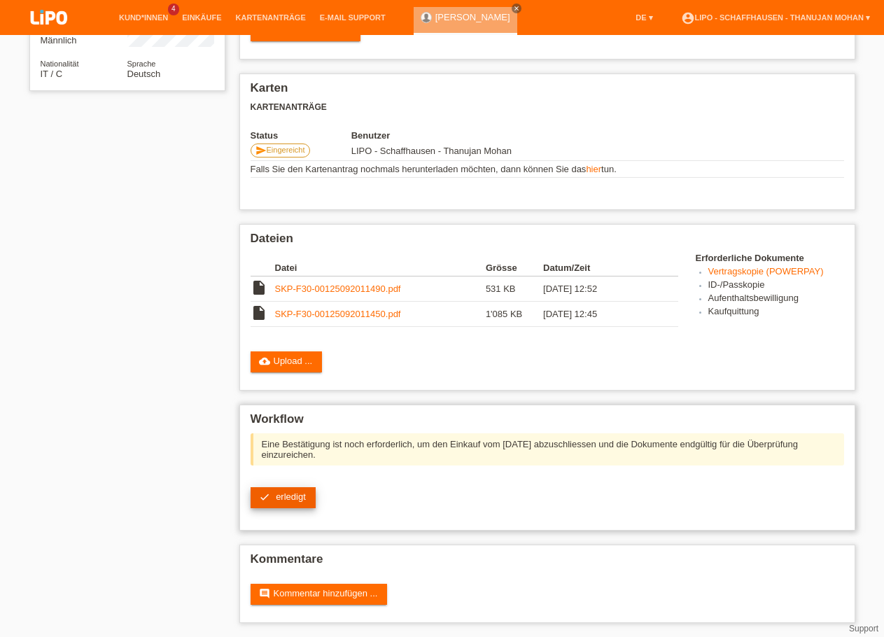
click at [290, 492] on span "erledigt" at bounding box center [291, 497] width 30 height 11
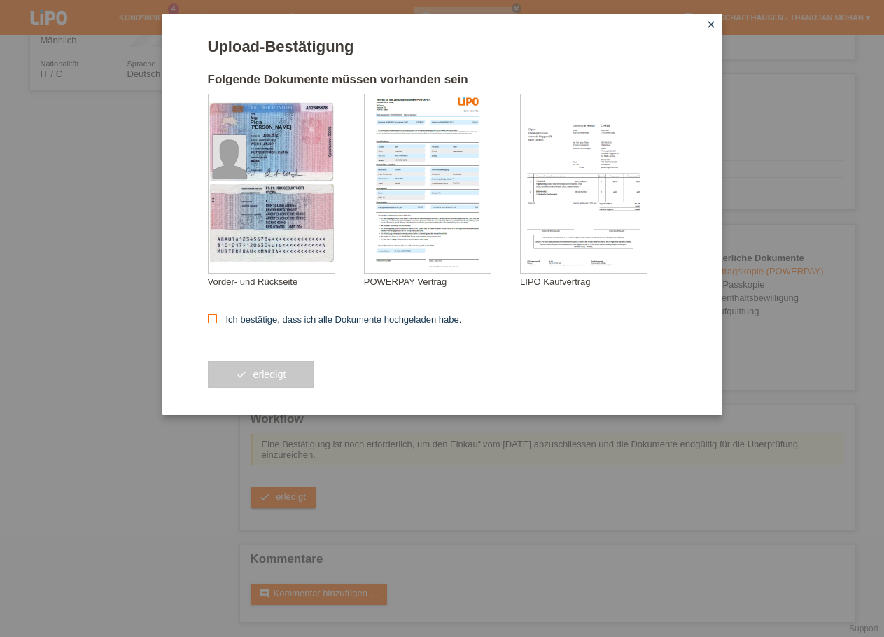
click at [221, 319] on label "Ich bestätige, dass ich alle Dokumente hochgeladen habe." at bounding box center [335, 319] width 254 height 11
click at [217, 319] on input "Ich bestätige, dass ich alle Dokumente hochgeladen habe." at bounding box center [212, 318] width 9 height 9
checkbox input "true"
click at [275, 380] on span "erledigt" at bounding box center [269, 374] width 33 height 11
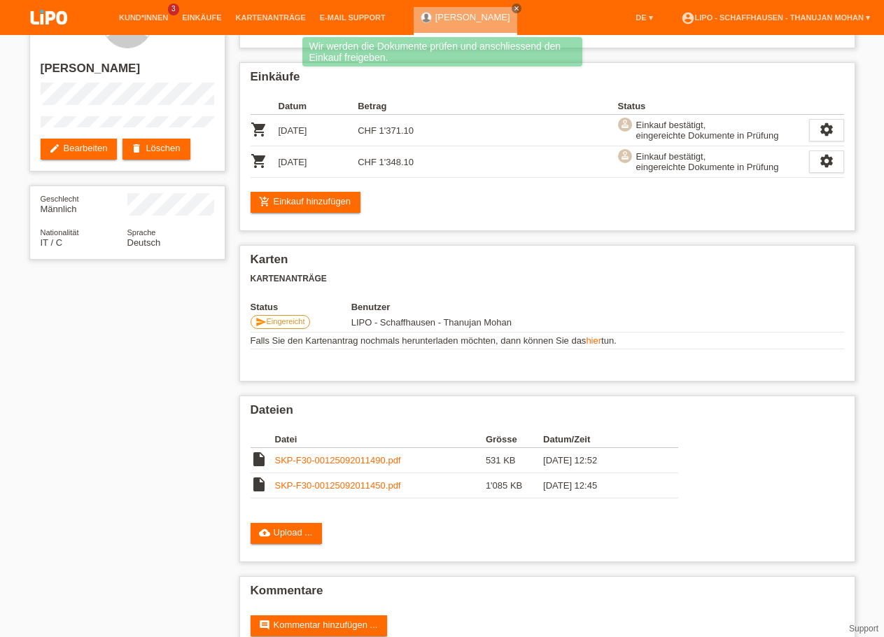
scroll to position [97, 0]
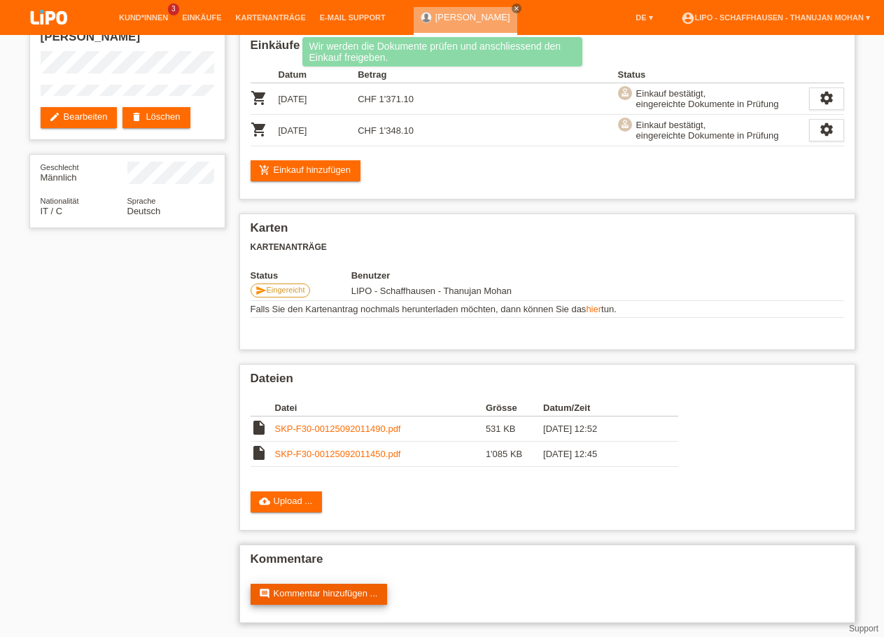
click at [319, 587] on link "comment Kommentar hinzufügen ..." at bounding box center [319, 594] width 137 height 21
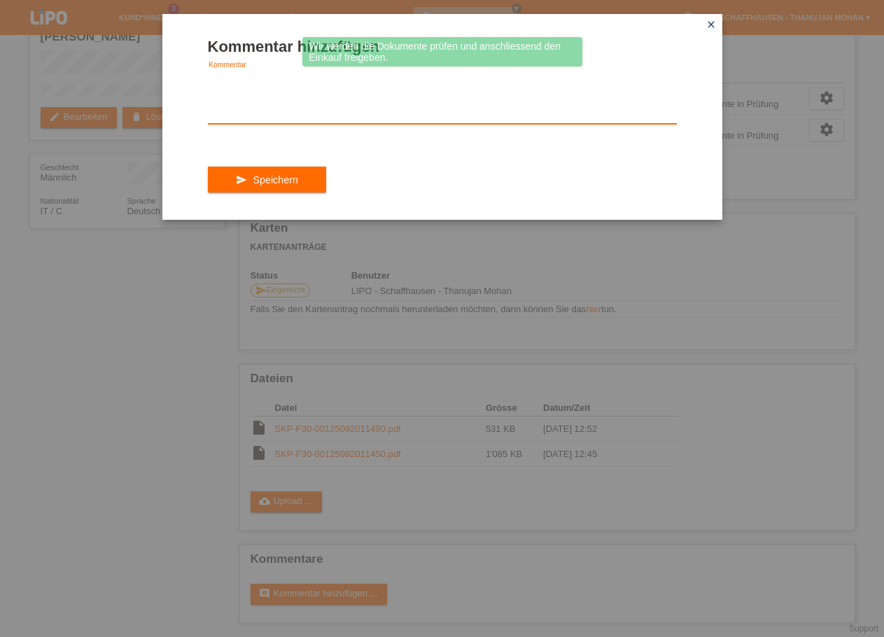
click at [272, 104] on textarea at bounding box center [442, 97] width 469 height 54
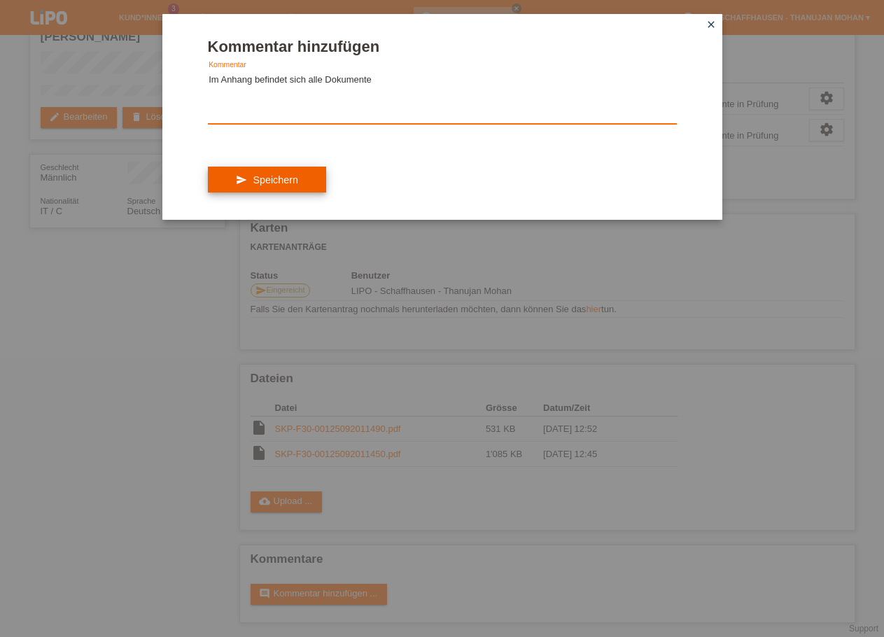
type textarea "Im Anhang befindet sich alle Dokumente"
click at [282, 186] on span "Speichern" at bounding box center [275, 179] width 45 height 11
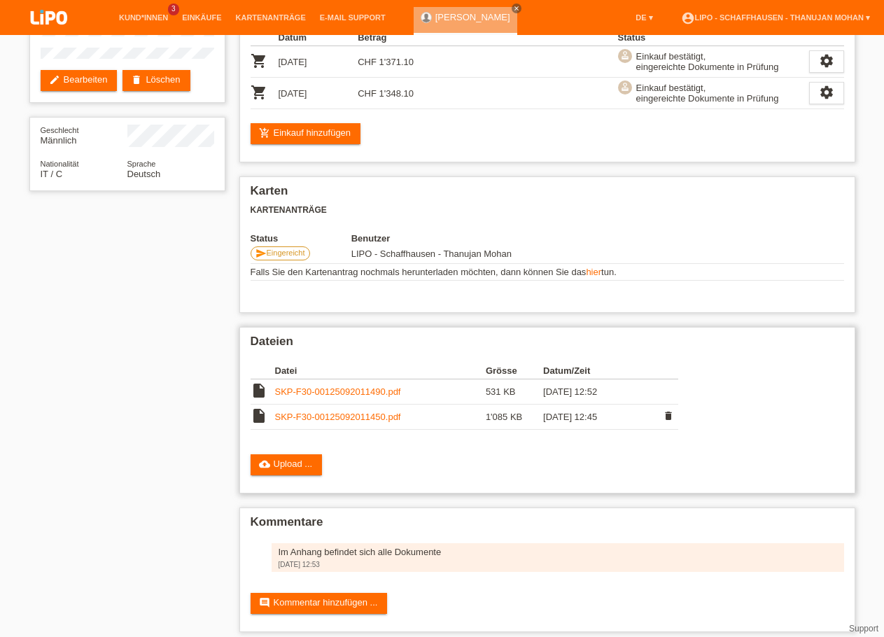
scroll to position [143, 0]
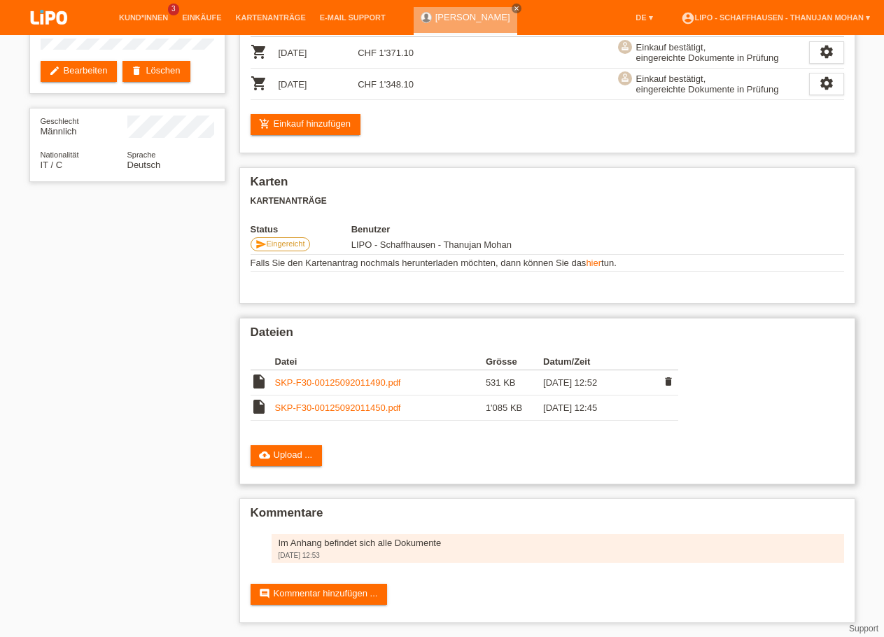
click at [337, 378] on link "SKP-F30-00125092011490.pdf" at bounding box center [338, 382] width 126 height 11
click at [361, 381] on link "SKP-F30-00125092011490.pdf" at bounding box center [338, 382] width 126 height 11
click at [366, 405] on link "SKP-F30-00125092011450.pdf" at bounding box center [338, 408] width 126 height 11
click at [338, 377] on link "SKP-F30-00125092011490.pdf" at bounding box center [338, 382] width 126 height 11
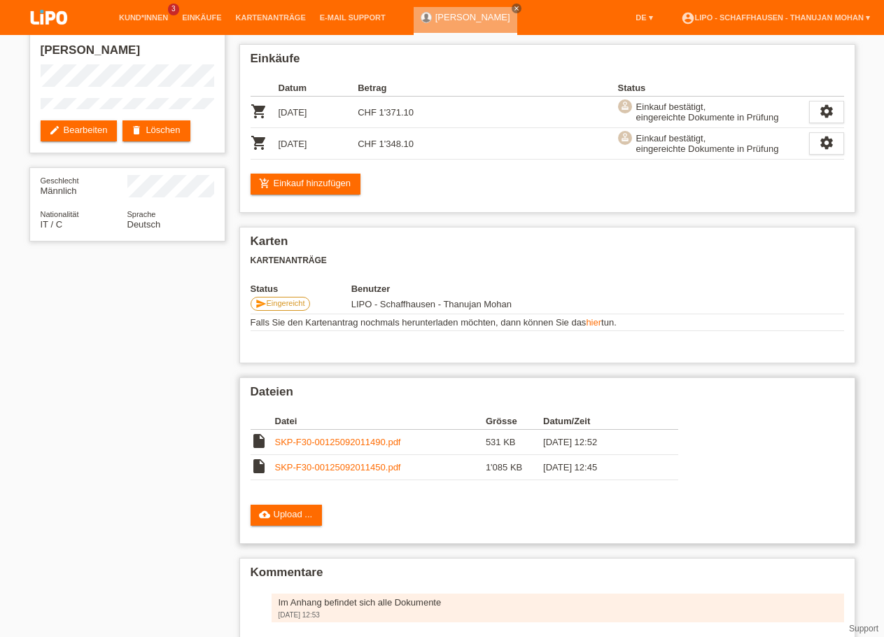
scroll to position [0, 0]
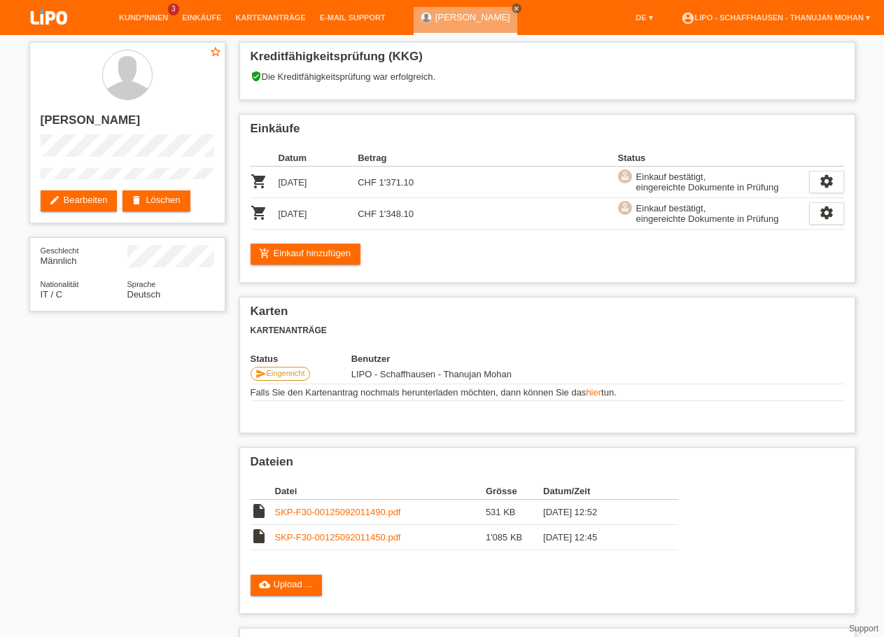
click at [46, 13] on img at bounding box center [49, 18] width 70 height 37
